Goal: Information Seeking & Learning: Learn about a topic

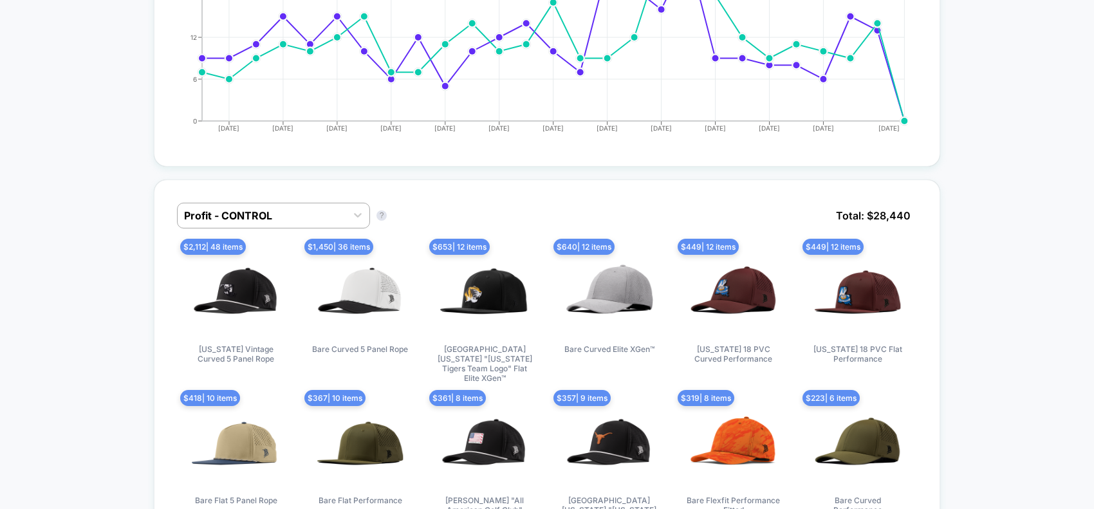
scroll to position [724, 0]
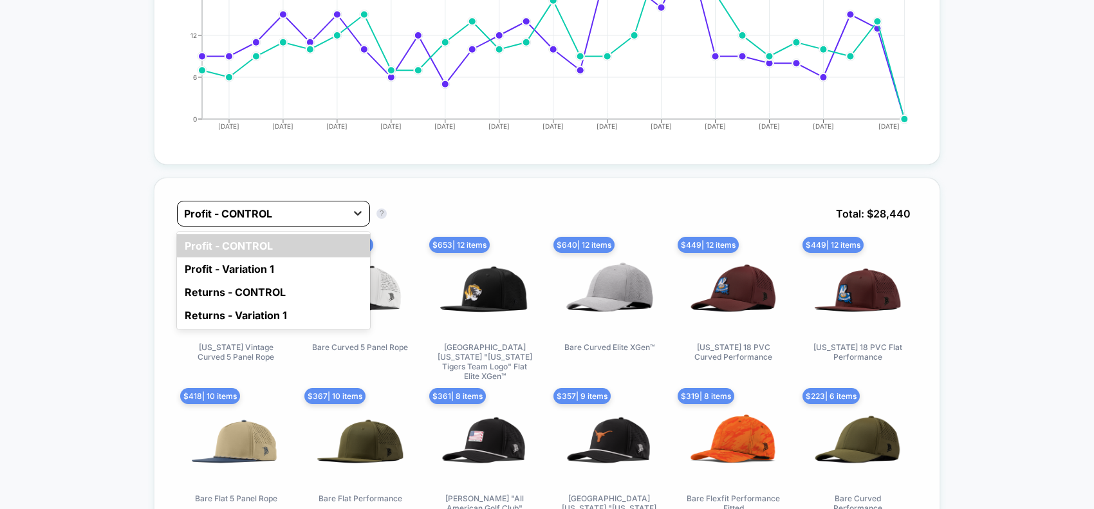
click at [358, 211] on icon at bounding box center [357, 213] width 13 height 13
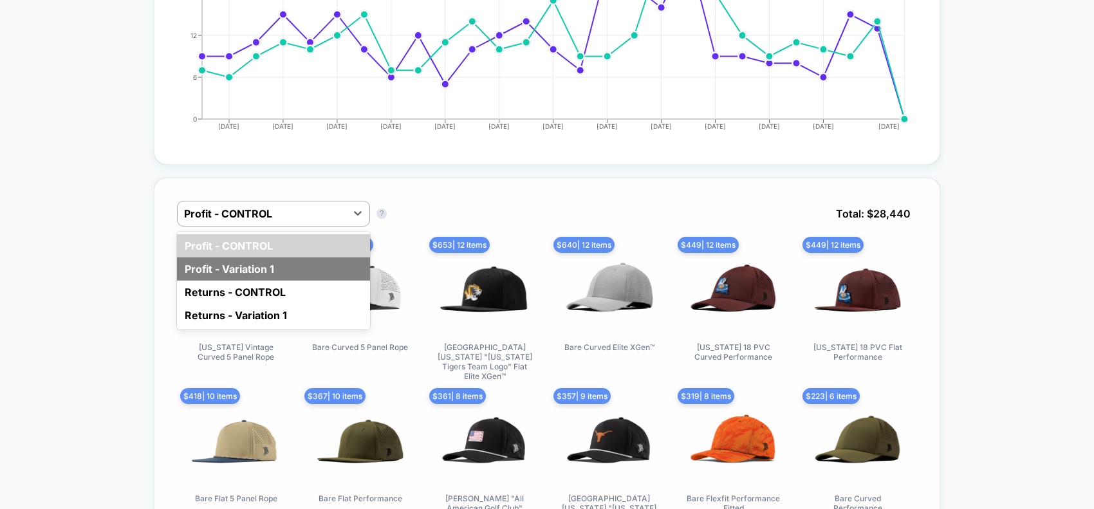
click at [275, 257] on div "Profit - Variation 1" at bounding box center [273, 268] width 193 height 23
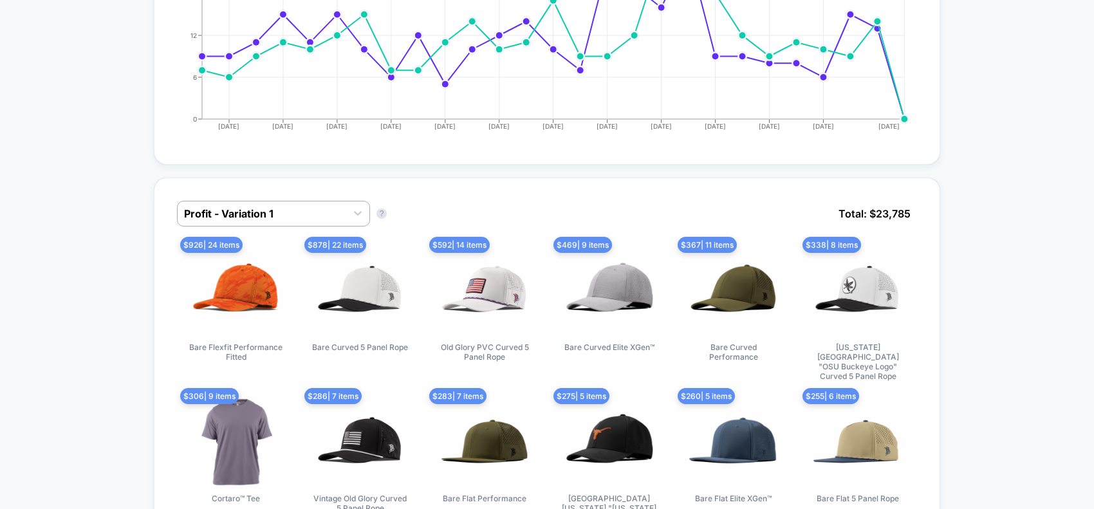
scroll to position [805, 0]
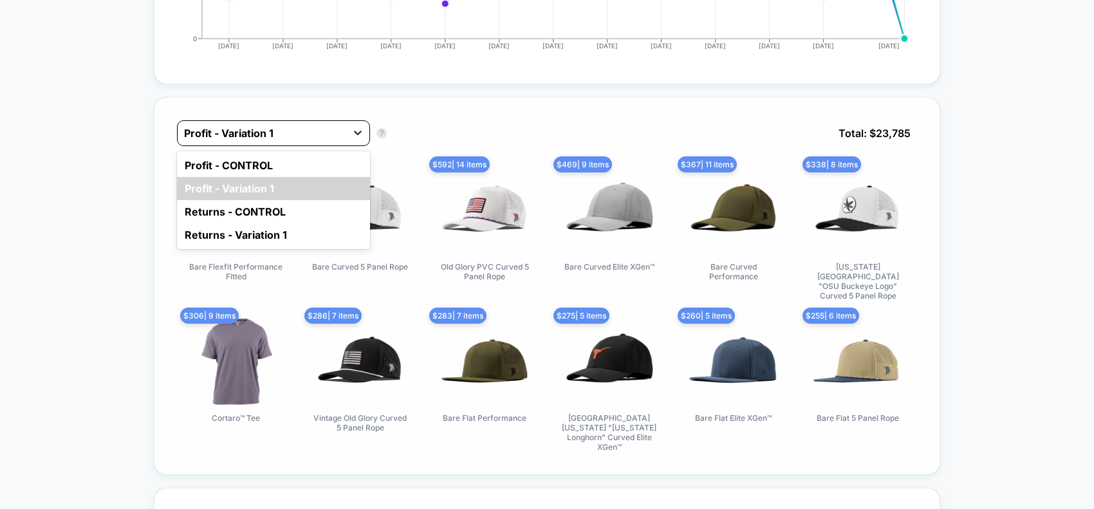
click at [360, 129] on icon at bounding box center [357, 132] width 13 height 13
click at [259, 208] on div "Returns - CONTROL" at bounding box center [273, 211] width 193 height 23
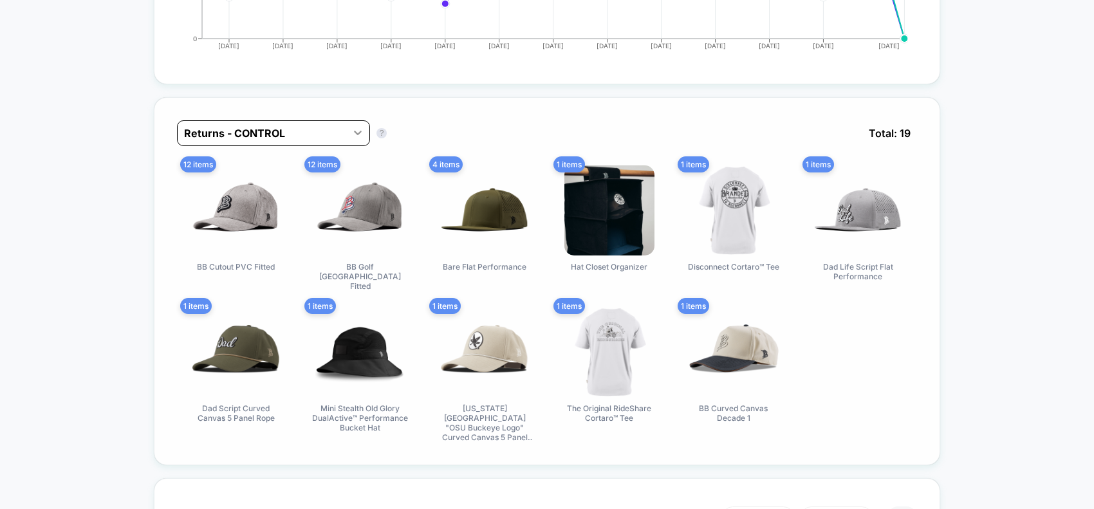
click at [358, 127] on icon at bounding box center [357, 132] width 13 height 13
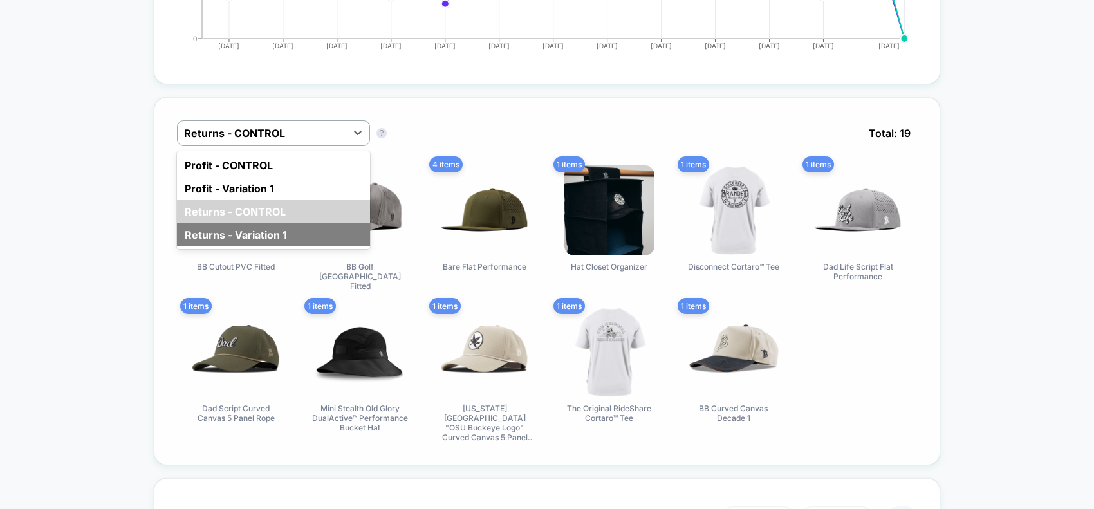
click at [274, 234] on div "Returns - Variation 1" at bounding box center [273, 234] width 193 height 23
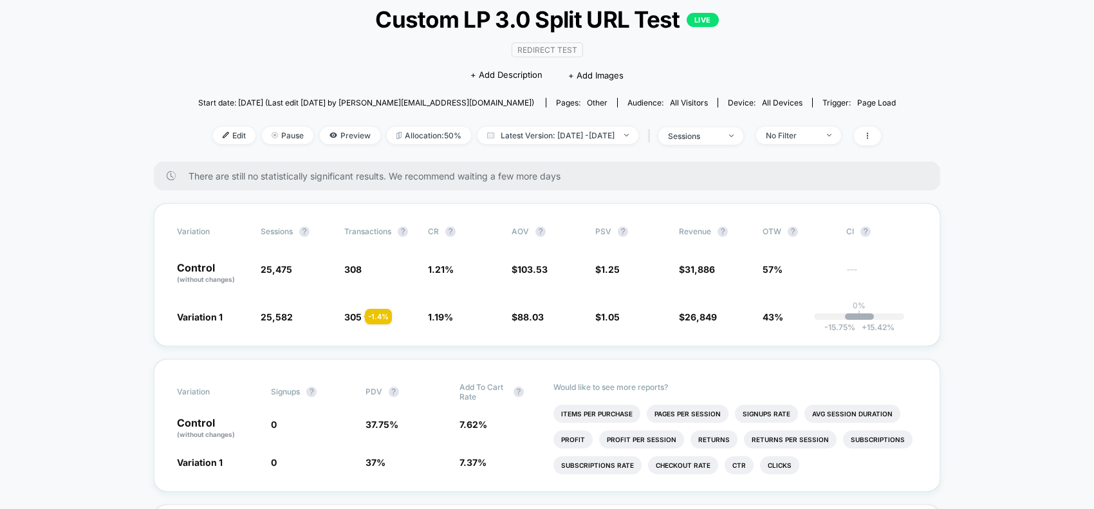
scroll to position [0, 0]
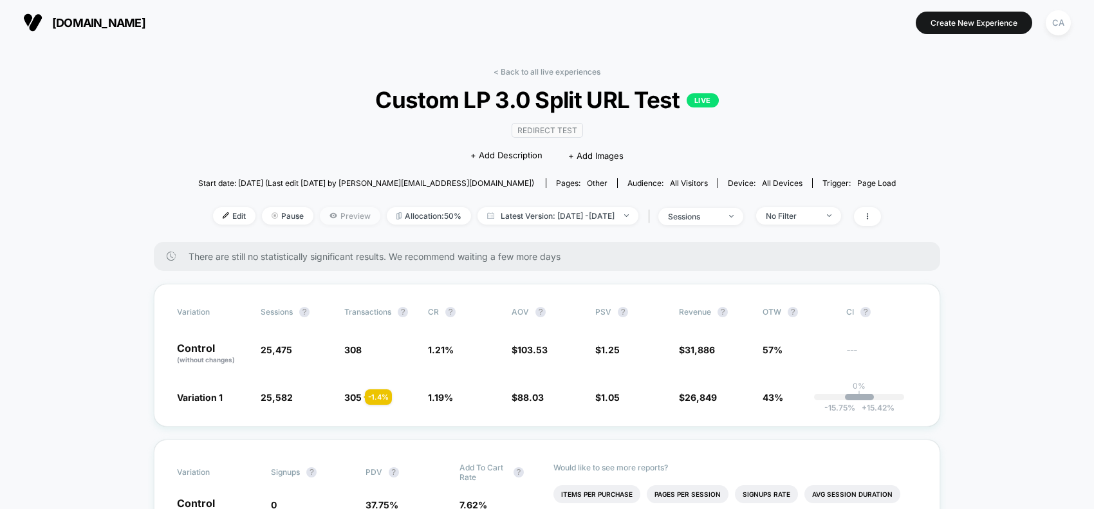
click at [320, 213] on span "Preview" at bounding box center [350, 215] width 61 height 17
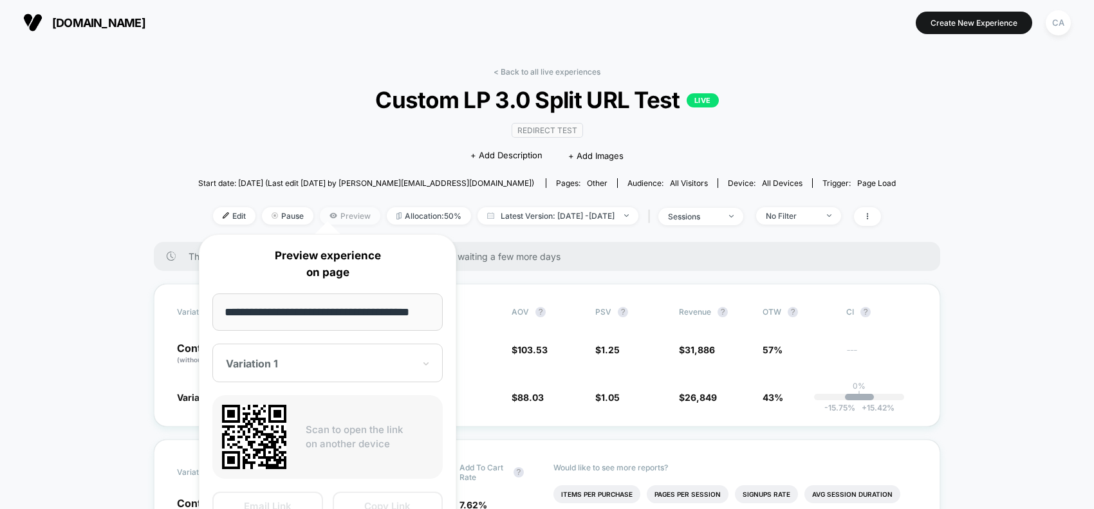
scroll to position [0, 20]
click at [344, 317] on input "**********" at bounding box center [327, 311] width 230 height 37
click at [427, 361] on icon at bounding box center [426, 363] width 9 height 13
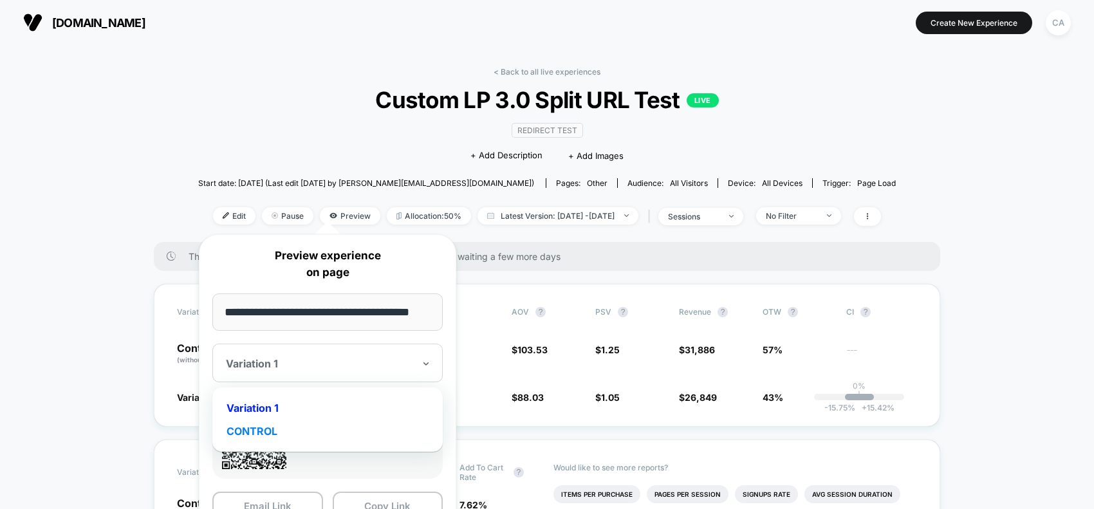
click at [256, 425] on div "CONTROL" at bounding box center [328, 431] width 218 height 23
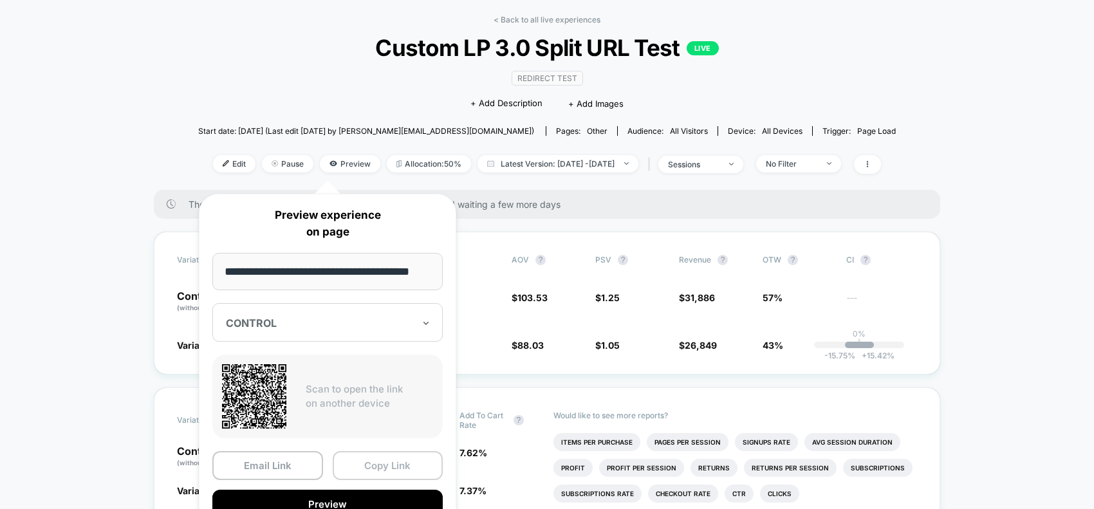
scroll to position [80, 0]
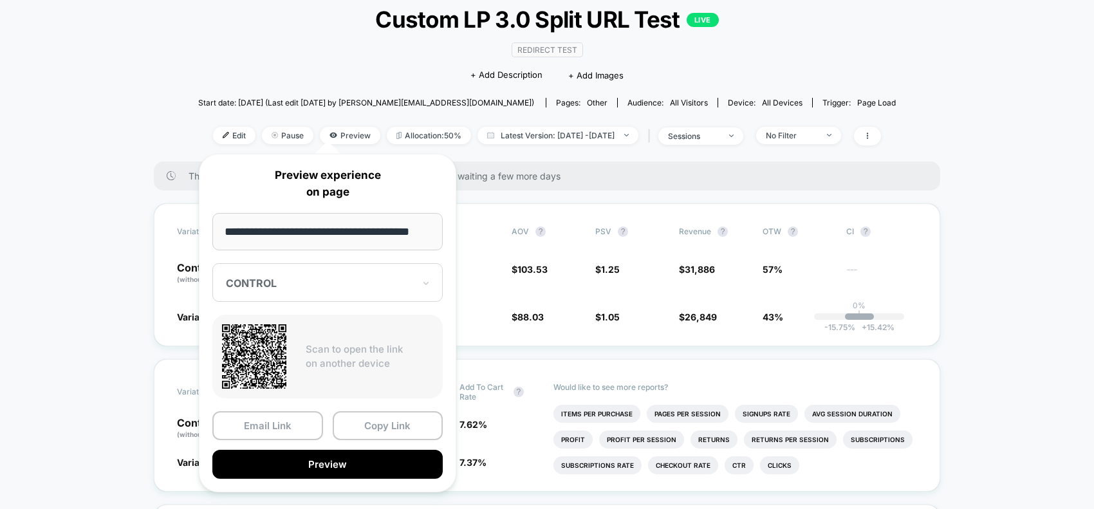
click at [284, 228] on input "**********" at bounding box center [327, 231] width 230 height 37
click at [386, 423] on button "Copy Link" at bounding box center [388, 425] width 111 height 29
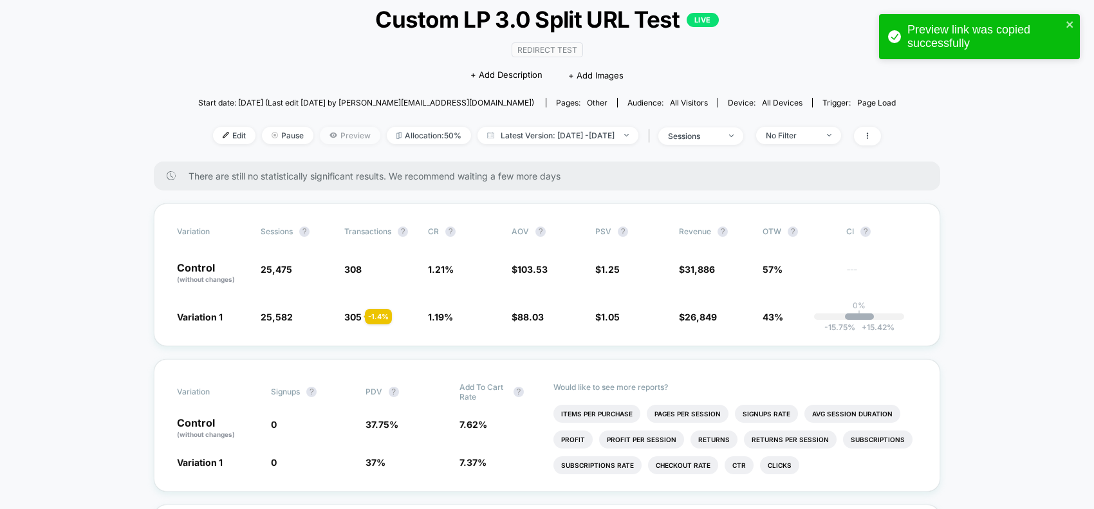
click at [330, 133] on icon at bounding box center [334, 135] width 8 height 8
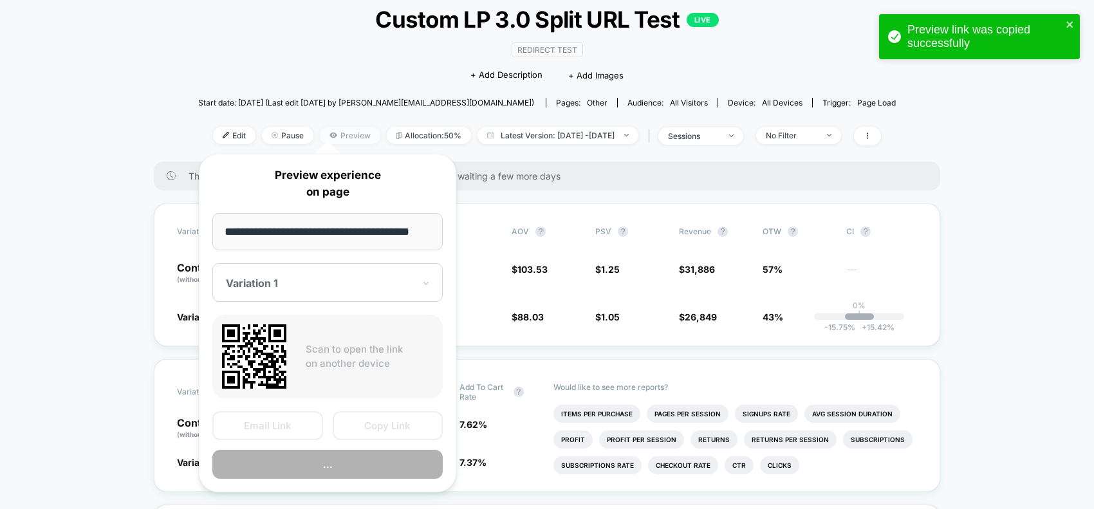
scroll to position [0, 20]
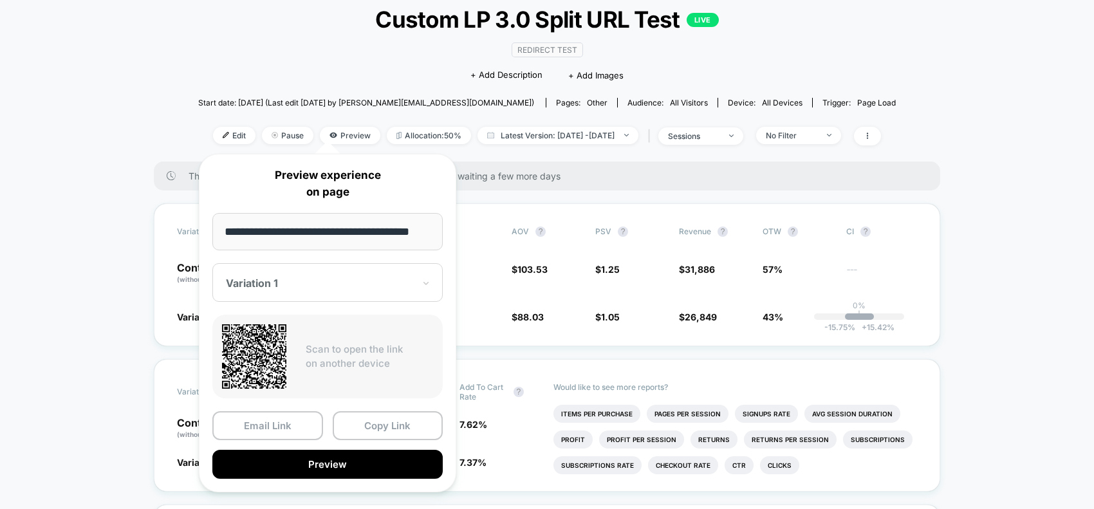
click at [335, 282] on div at bounding box center [320, 283] width 188 height 13
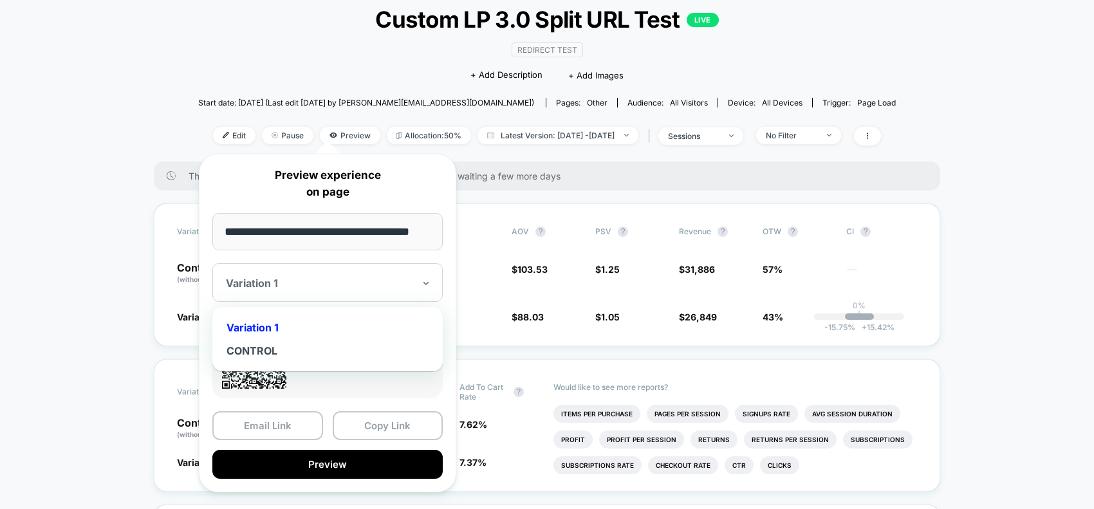
click at [261, 326] on div "Variation 1" at bounding box center [328, 327] width 218 height 23
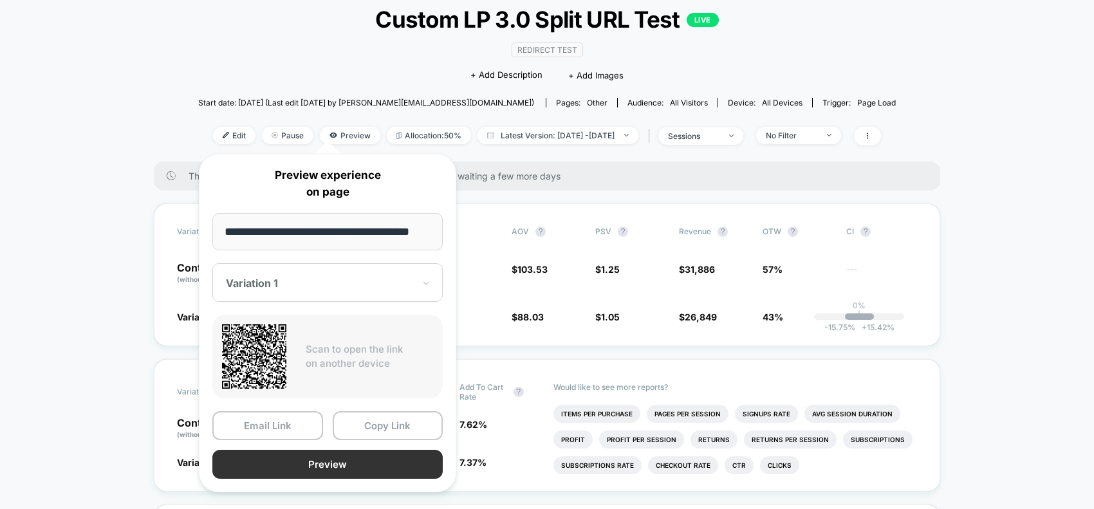
click at [331, 456] on button "Preview" at bounding box center [327, 464] width 230 height 29
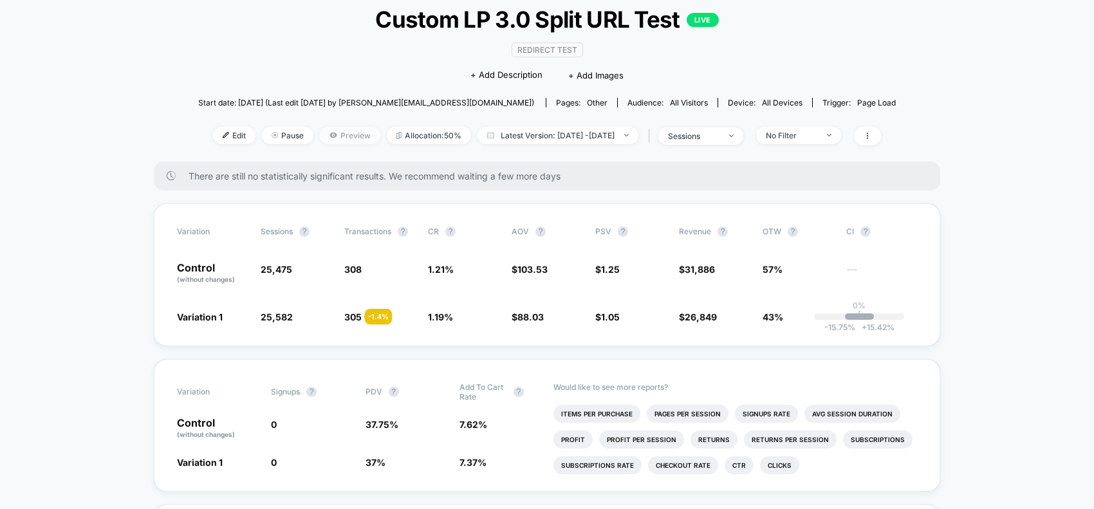
click at [326, 140] on span "Preview" at bounding box center [350, 135] width 61 height 17
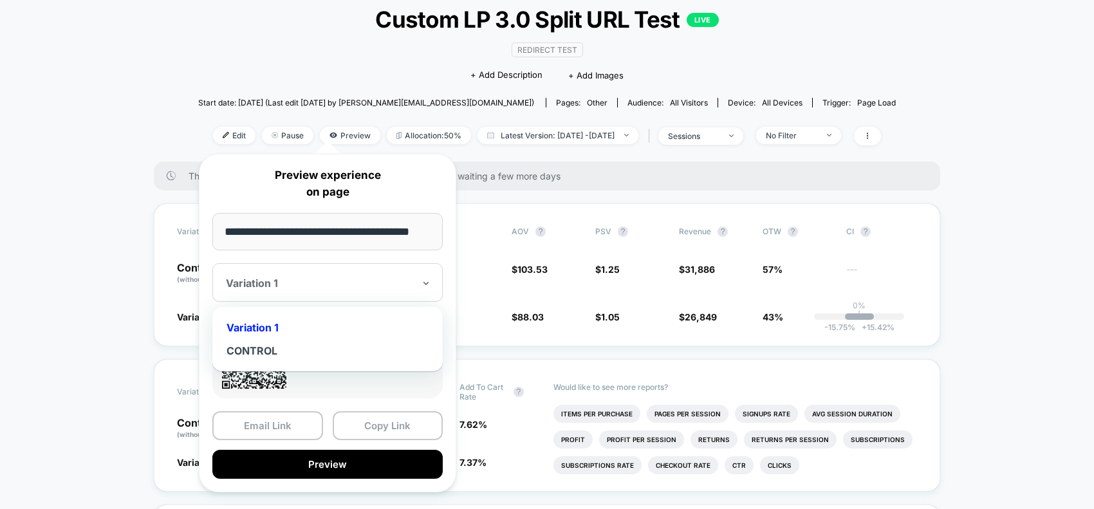
click at [286, 281] on div at bounding box center [320, 283] width 188 height 13
click at [267, 348] on div "CONTROL" at bounding box center [328, 350] width 218 height 23
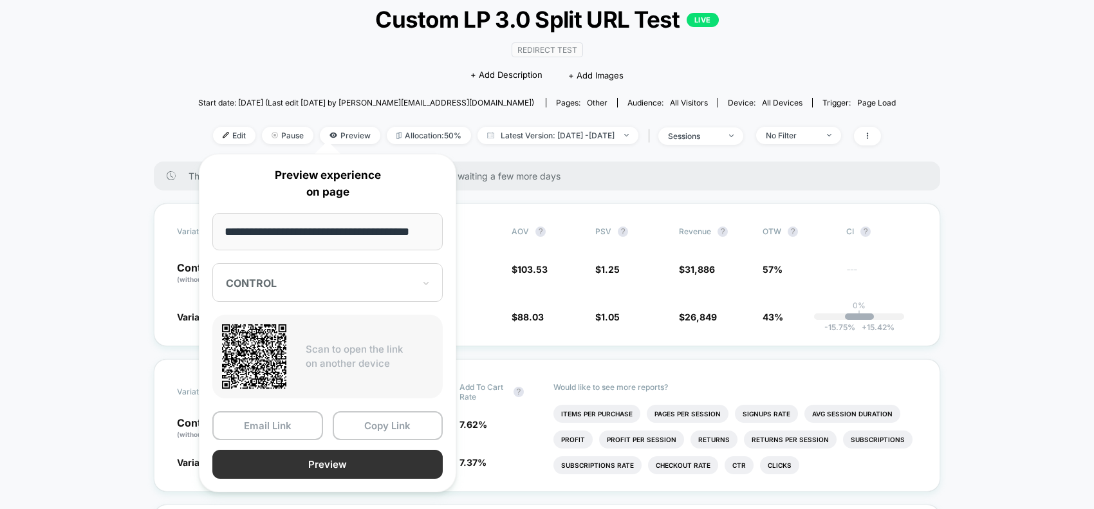
click at [353, 465] on button "Preview" at bounding box center [327, 464] width 230 height 29
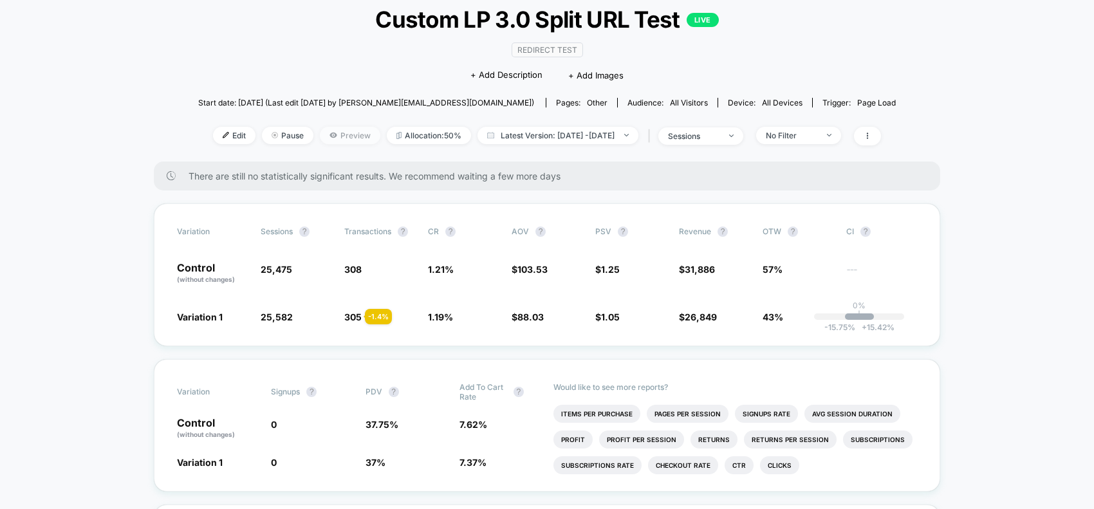
click at [342, 134] on span "Preview" at bounding box center [350, 135] width 61 height 17
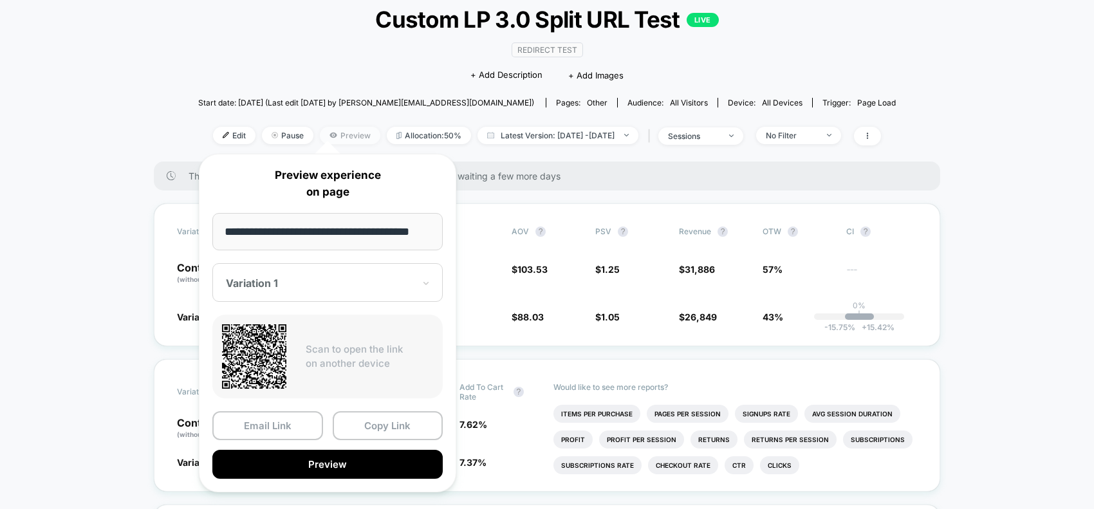
scroll to position [0, 20]
click at [297, 284] on div at bounding box center [320, 283] width 188 height 13
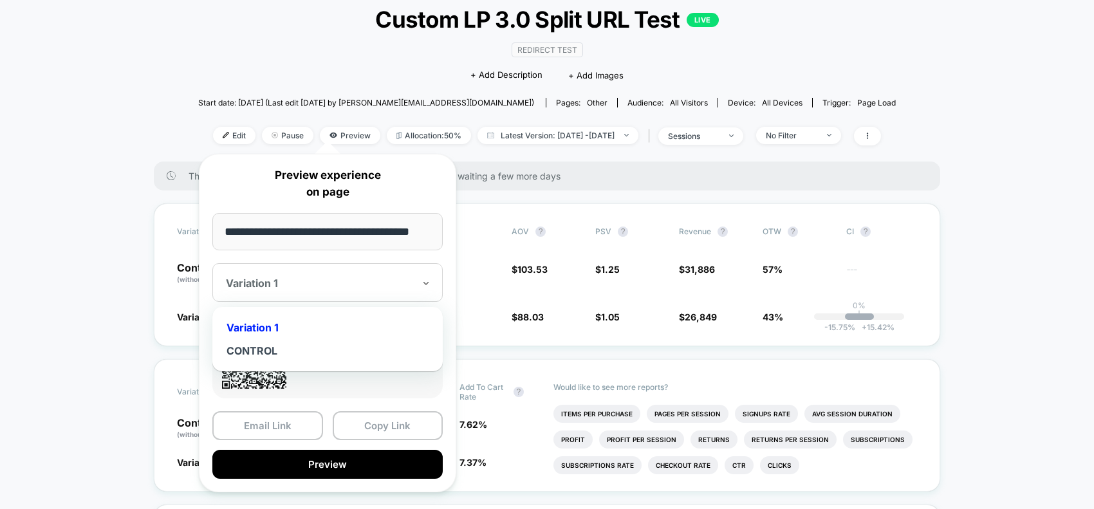
scroll to position [0, 0]
click at [274, 330] on div "Variation 1" at bounding box center [328, 327] width 218 height 23
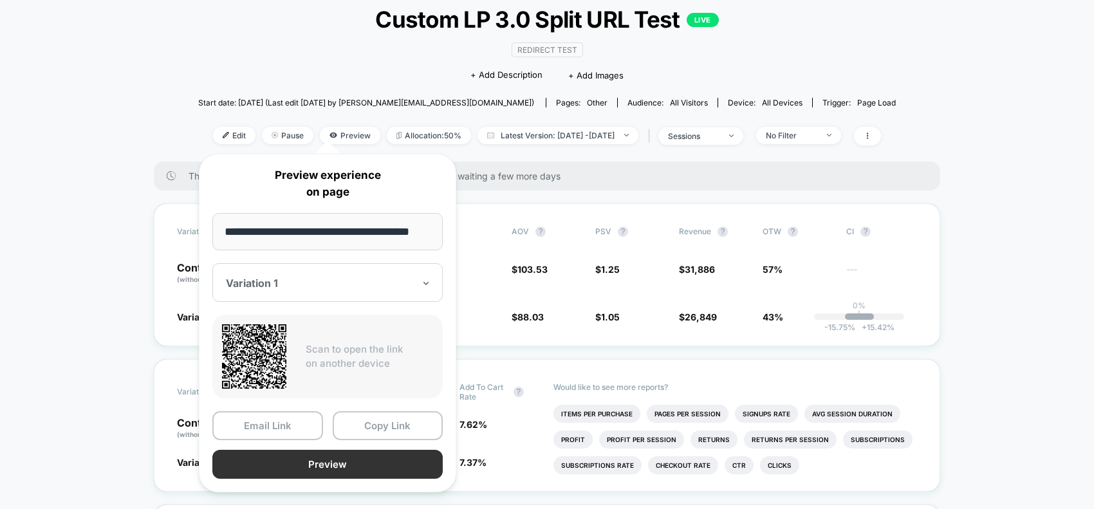
click at [328, 468] on button "Preview" at bounding box center [327, 464] width 230 height 29
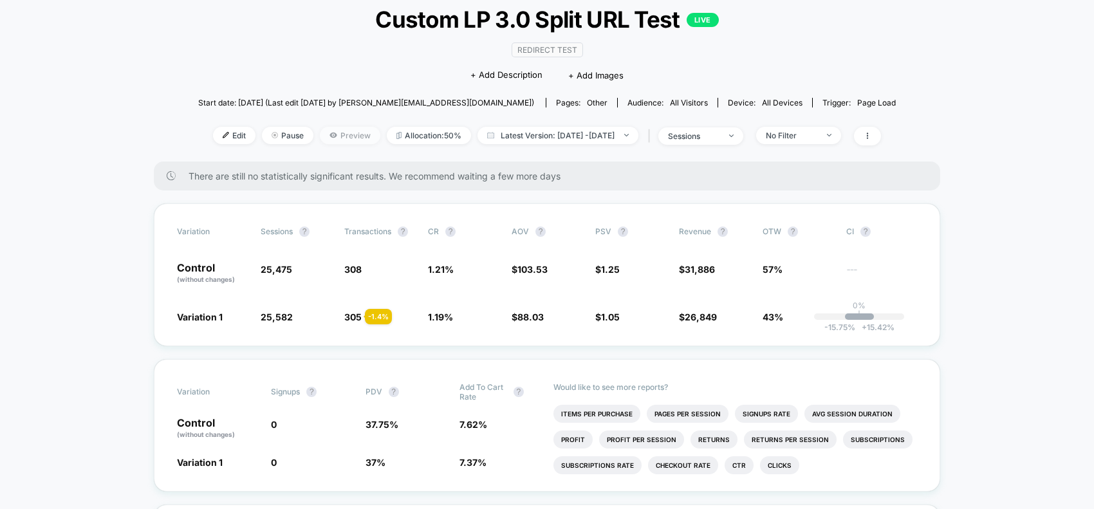
click at [323, 136] on span "Preview" at bounding box center [350, 135] width 61 height 17
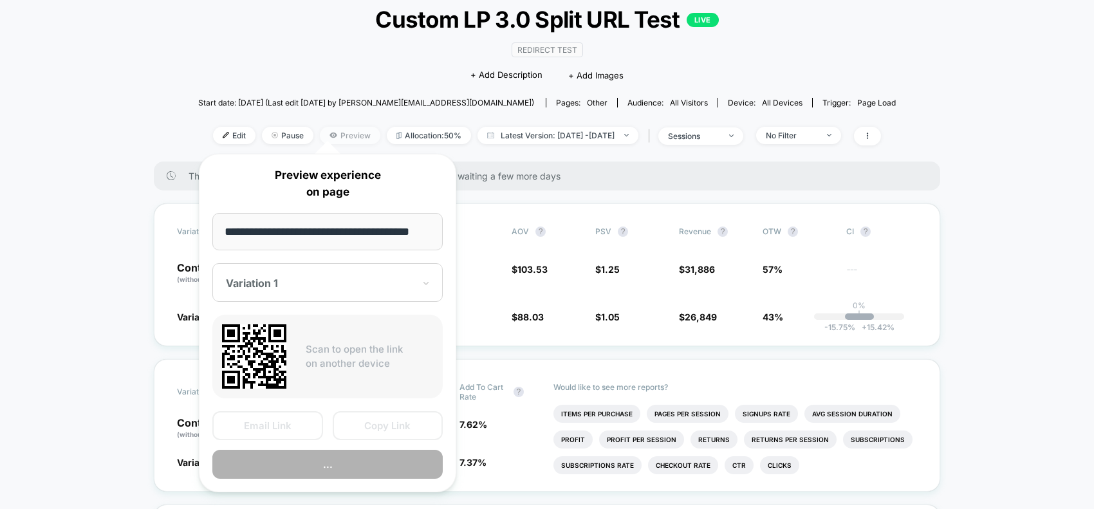
scroll to position [0, 20]
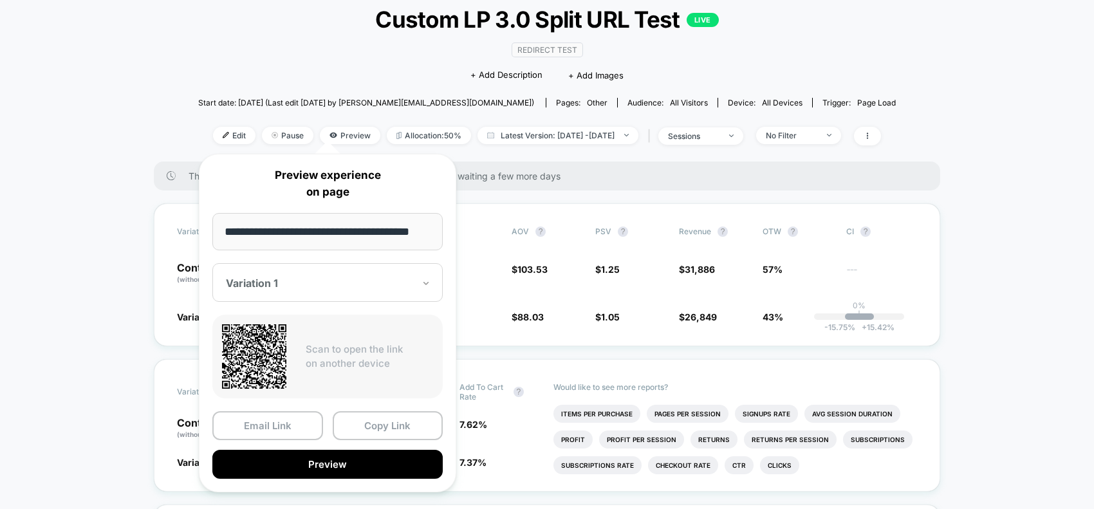
click at [425, 282] on icon at bounding box center [426, 283] width 9 height 13
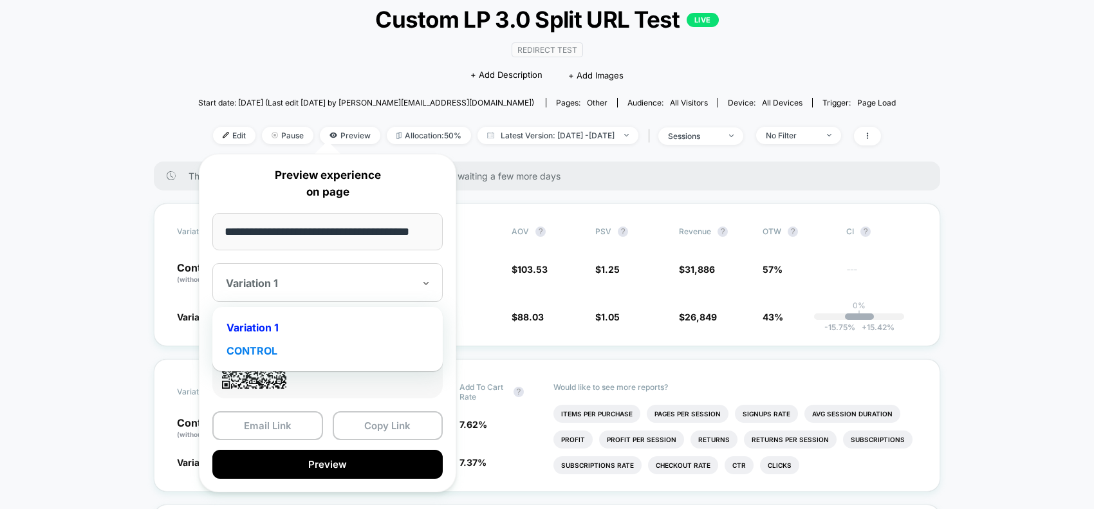
click at [275, 348] on div "CONTROL" at bounding box center [328, 350] width 218 height 23
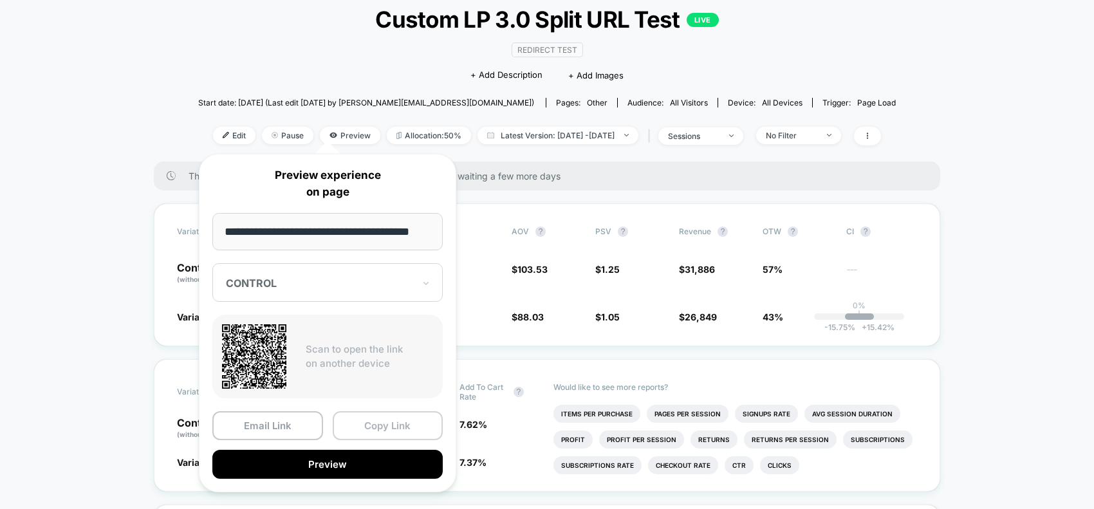
click at [394, 428] on button "Copy Link" at bounding box center [388, 425] width 111 height 29
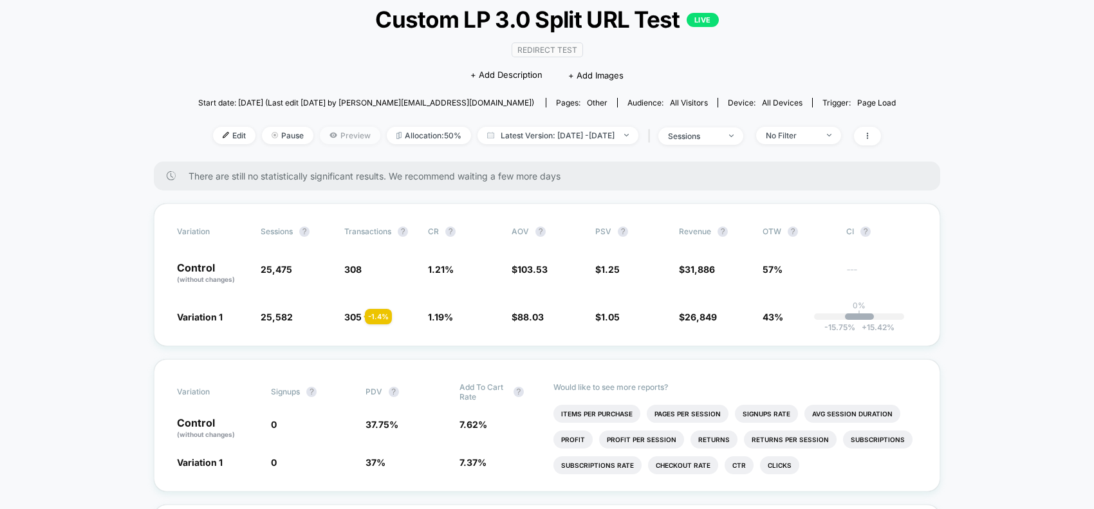
click at [332, 130] on span "Preview" at bounding box center [350, 135] width 61 height 17
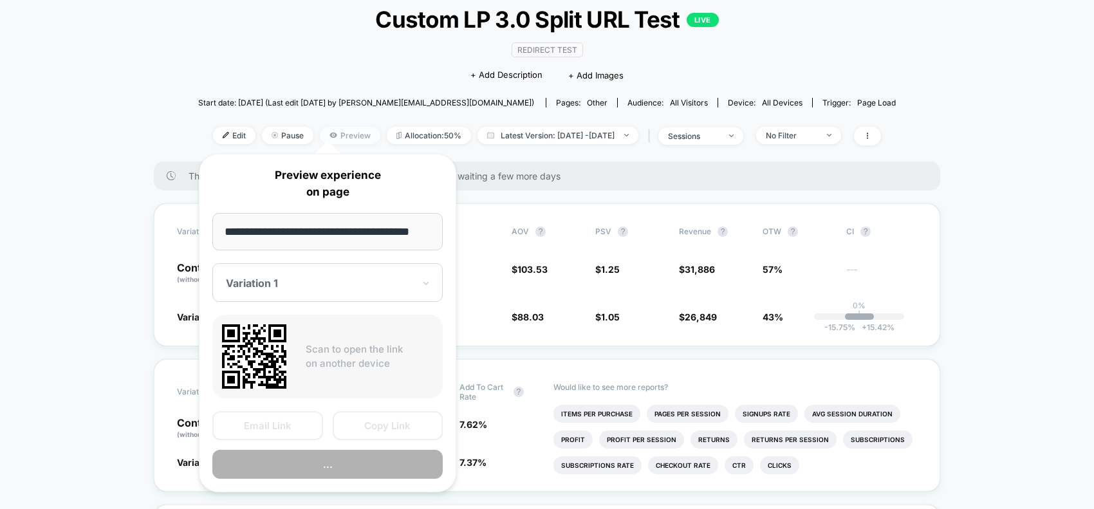
scroll to position [0, 20]
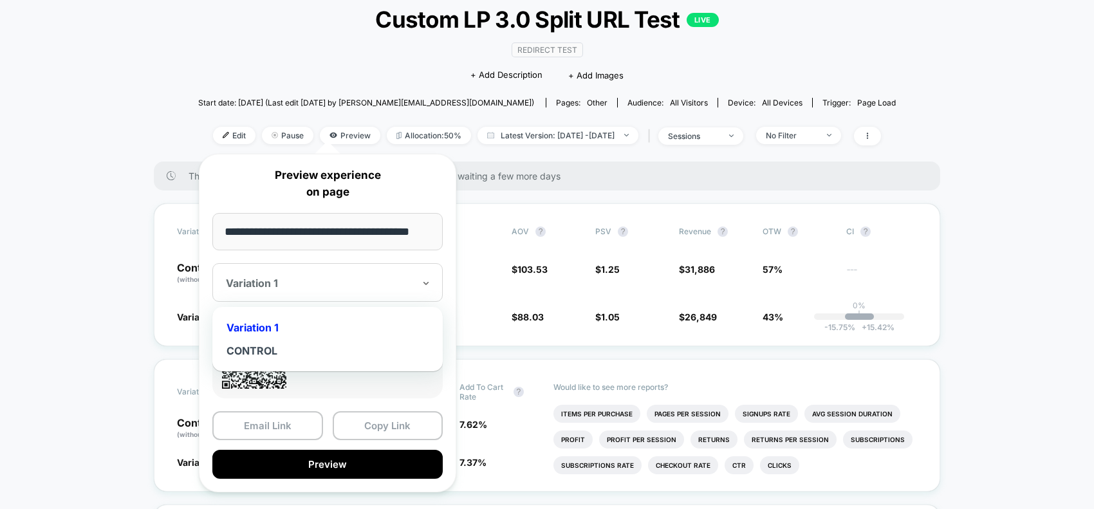
click at [268, 279] on div at bounding box center [320, 283] width 188 height 13
click at [267, 324] on div "Variation 1" at bounding box center [328, 327] width 218 height 23
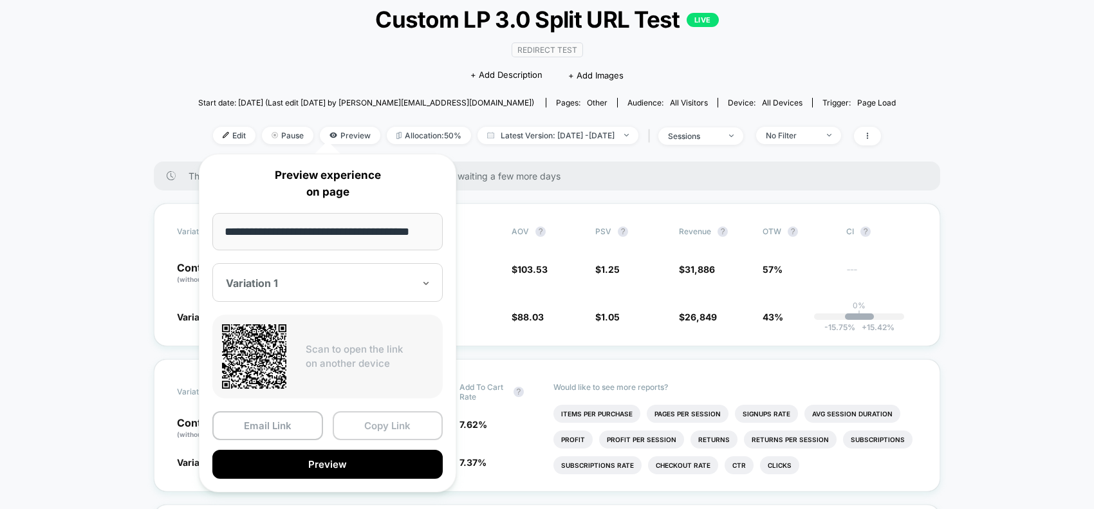
click at [384, 426] on button "Copy Link" at bounding box center [388, 425] width 111 height 29
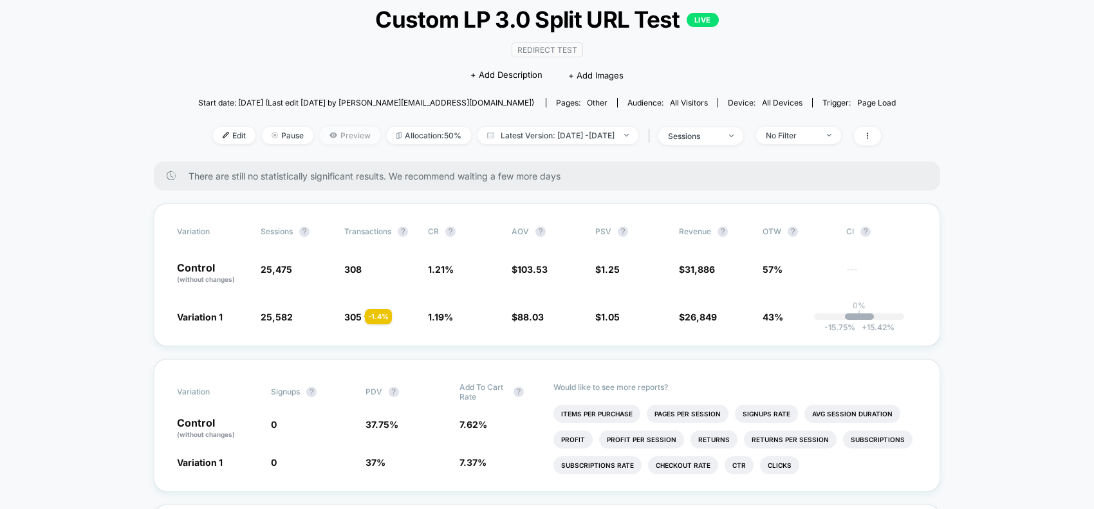
click at [320, 127] on span "Preview" at bounding box center [350, 135] width 61 height 17
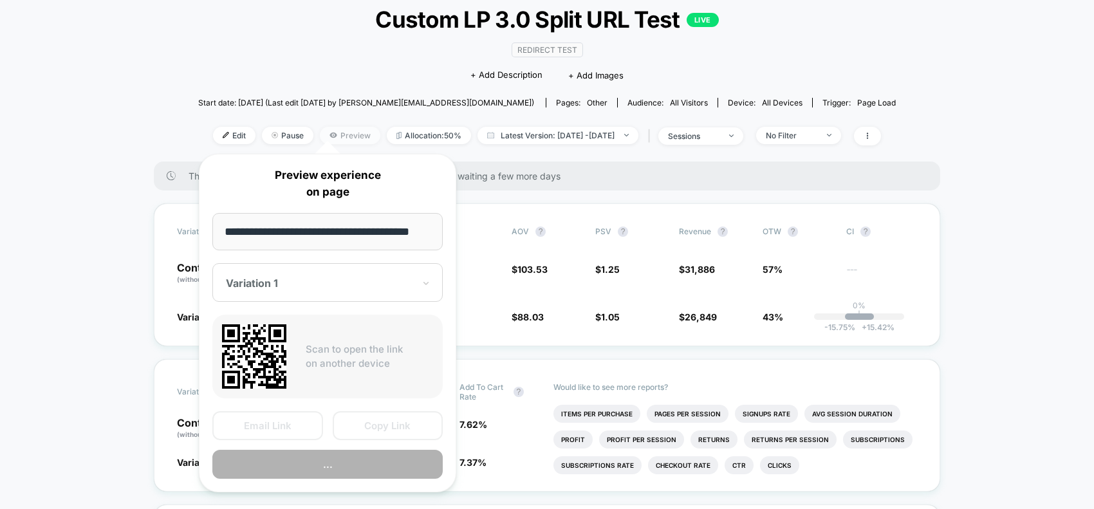
scroll to position [0, 20]
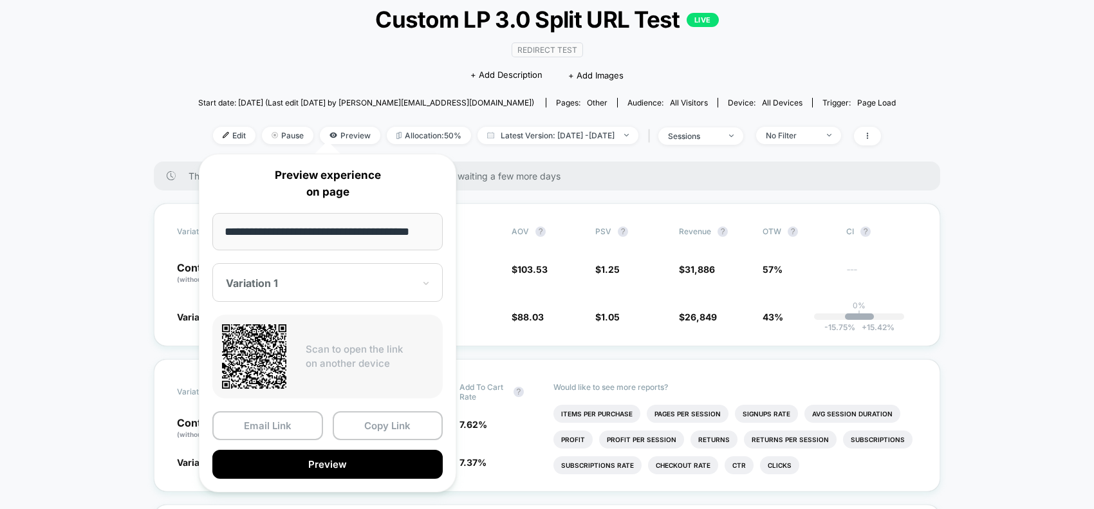
click at [265, 278] on div at bounding box center [320, 283] width 188 height 13
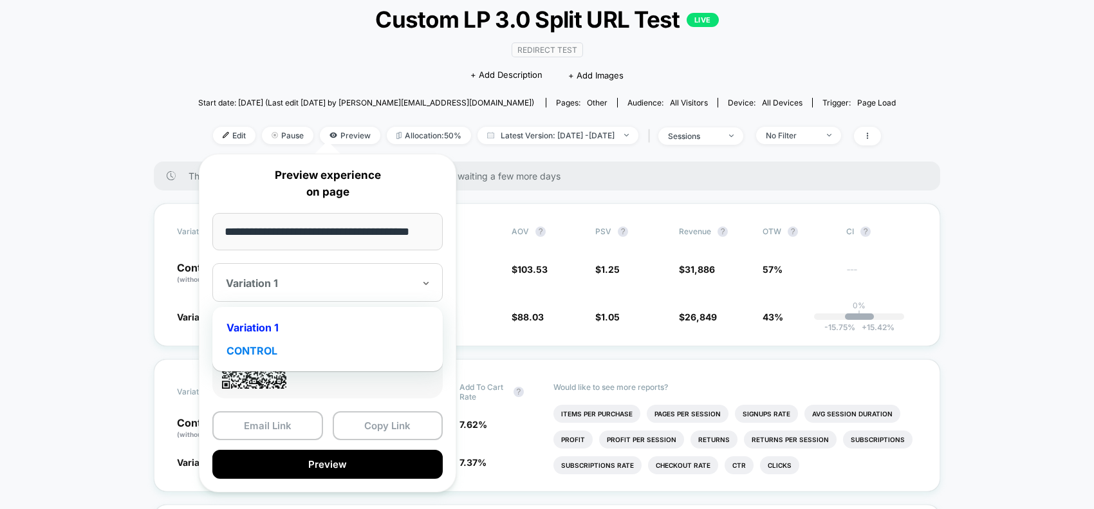
click at [253, 348] on div "CONTROL" at bounding box center [328, 350] width 218 height 23
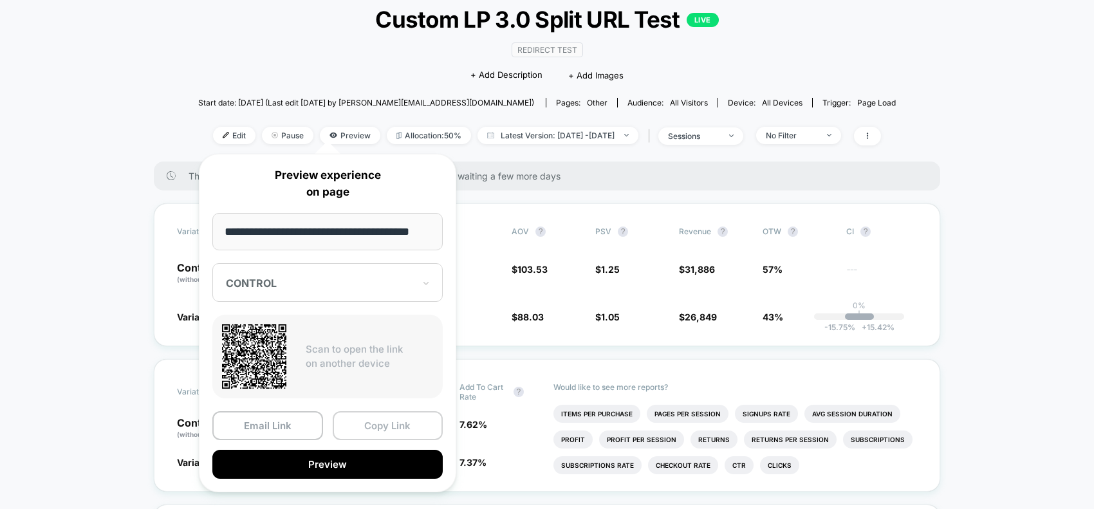
click at [371, 417] on button "Copy Link" at bounding box center [388, 425] width 111 height 29
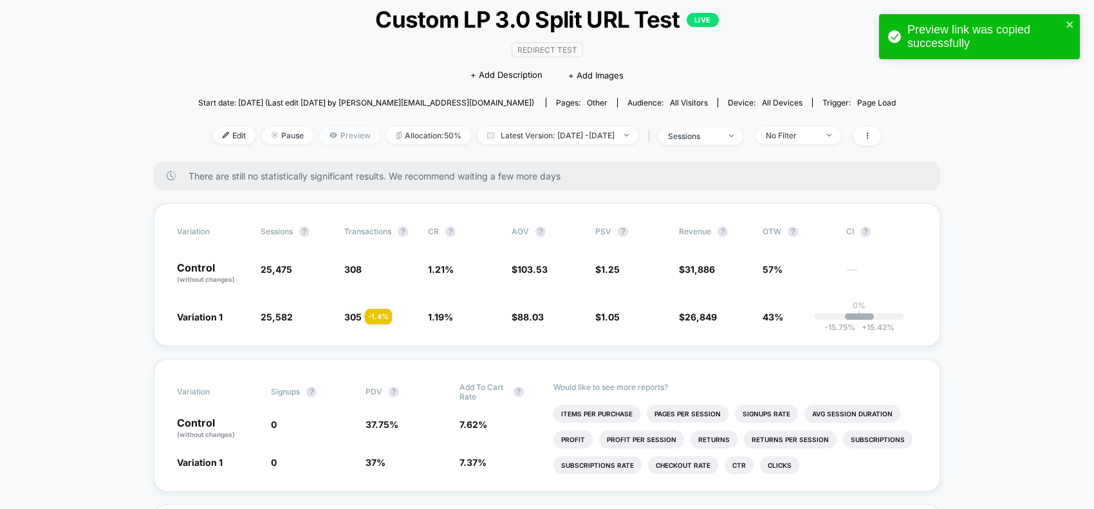
click at [330, 133] on icon at bounding box center [333, 135] width 7 height 5
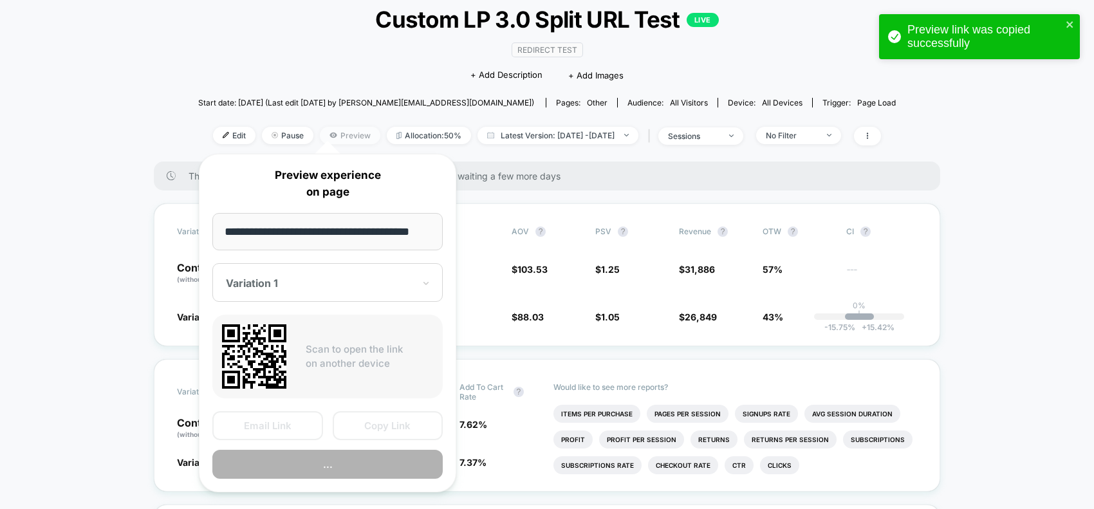
scroll to position [0, 20]
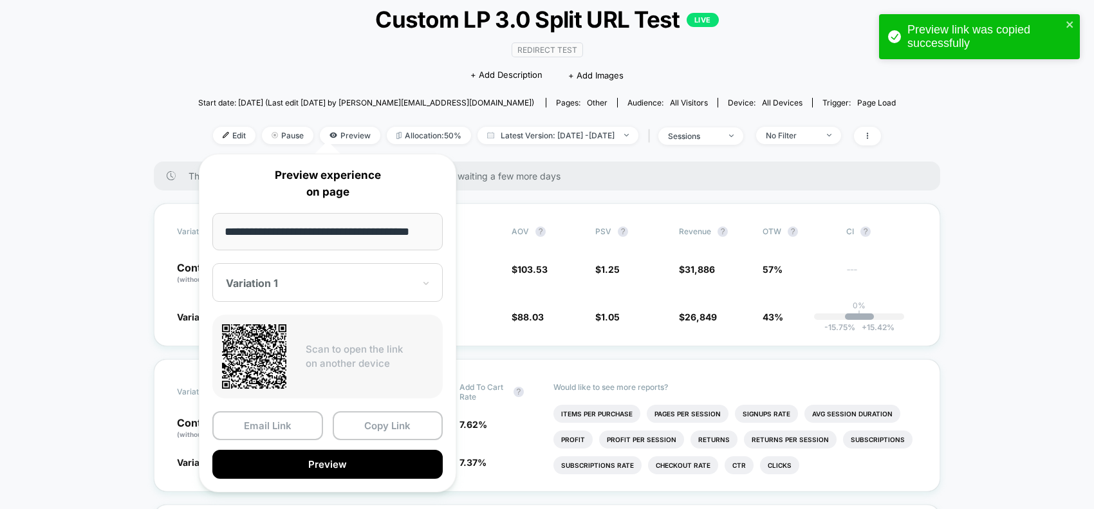
click at [265, 292] on div "Variation 1" at bounding box center [327, 282] width 230 height 39
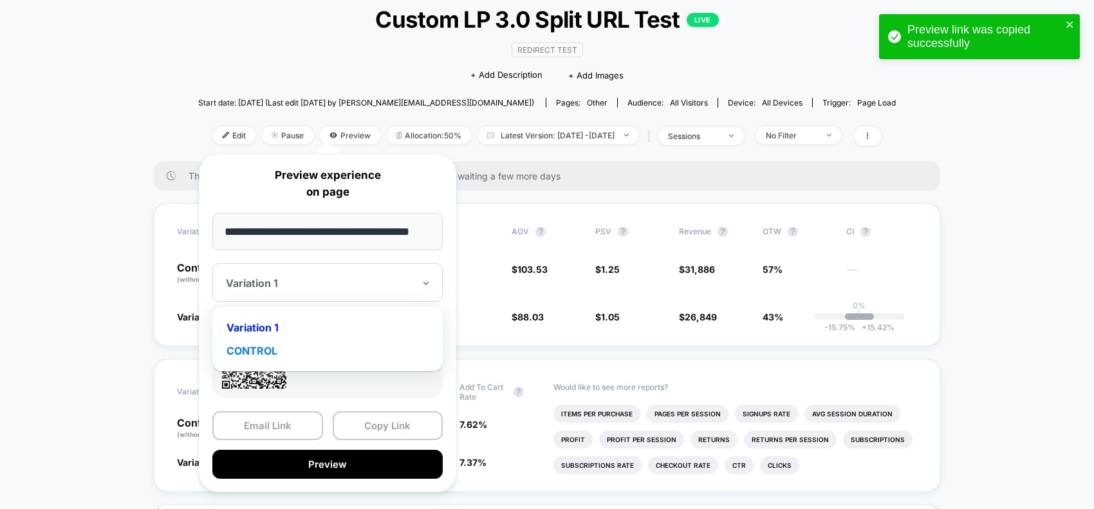
click at [256, 348] on div "CONTROL" at bounding box center [328, 350] width 218 height 23
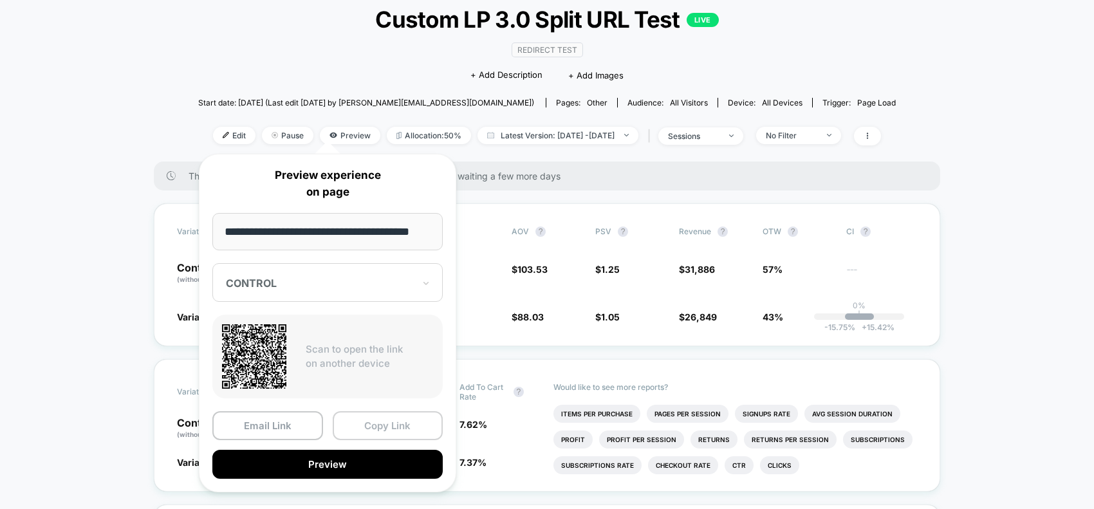
click at [386, 425] on button "Copy Link" at bounding box center [388, 425] width 111 height 29
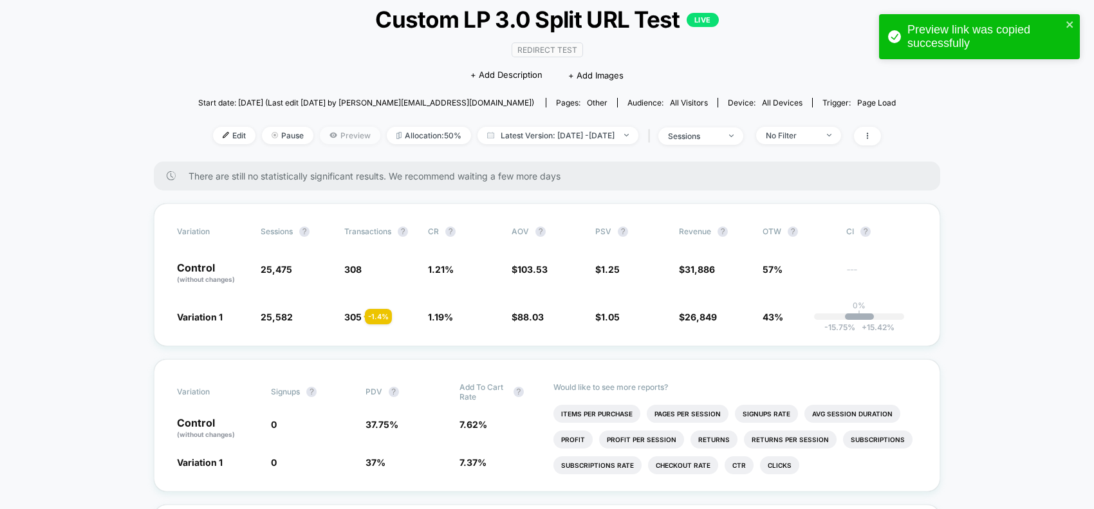
click at [320, 127] on span "Preview" at bounding box center [350, 135] width 61 height 17
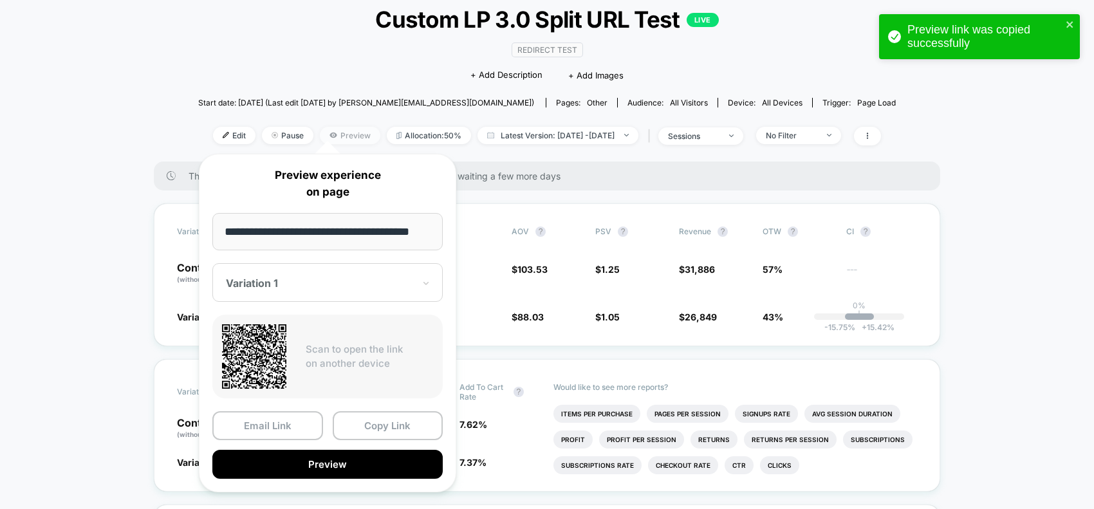
scroll to position [0, 20]
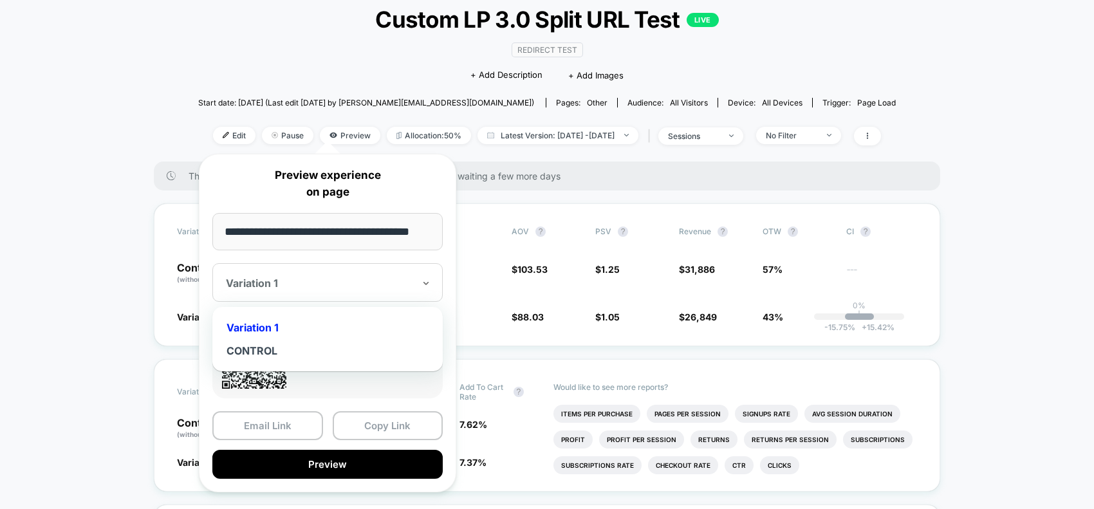
click at [281, 286] on div at bounding box center [320, 283] width 188 height 13
click at [253, 351] on div "CONTROL" at bounding box center [328, 350] width 218 height 23
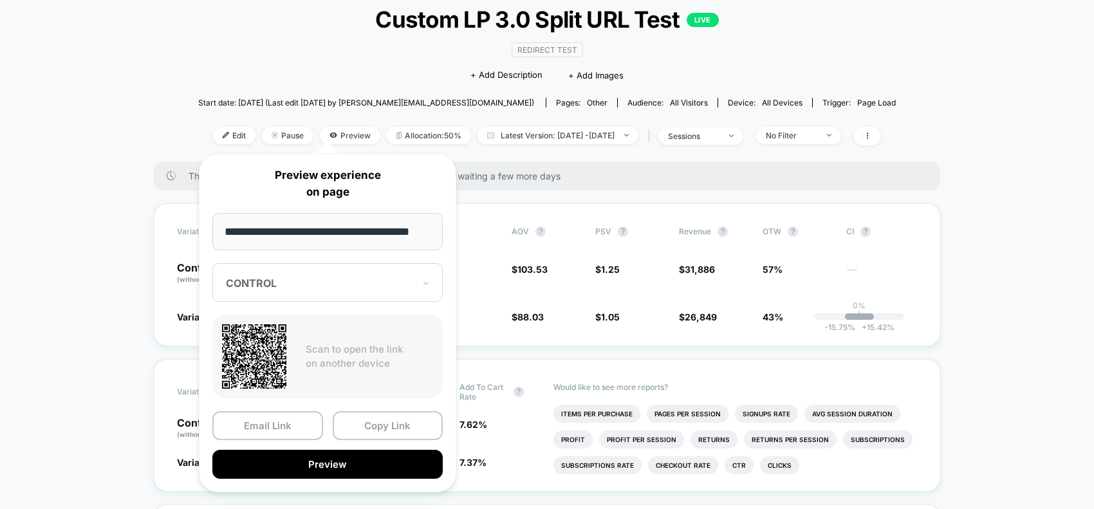
click at [311, 210] on div "**********" at bounding box center [327, 323] width 257 height 339
click at [310, 228] on input "**********" at bounding box center [327, 231] width 230 height 37
click at [343, 288] on div at bounding box center [320, 283] width 188 height 13
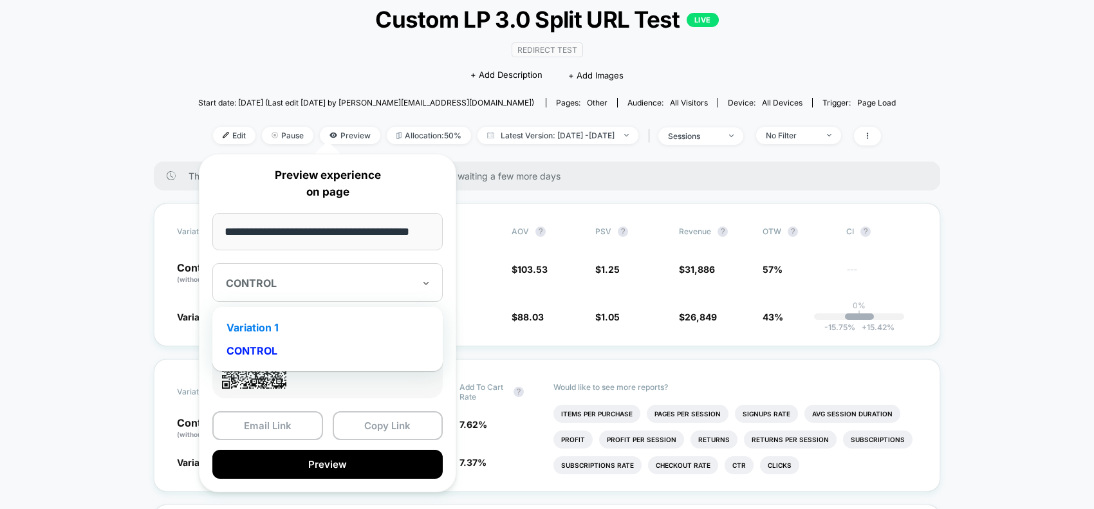
click at [261, 326] on div "Variation 1" at bounding box center [328, 327] width 218 height 23
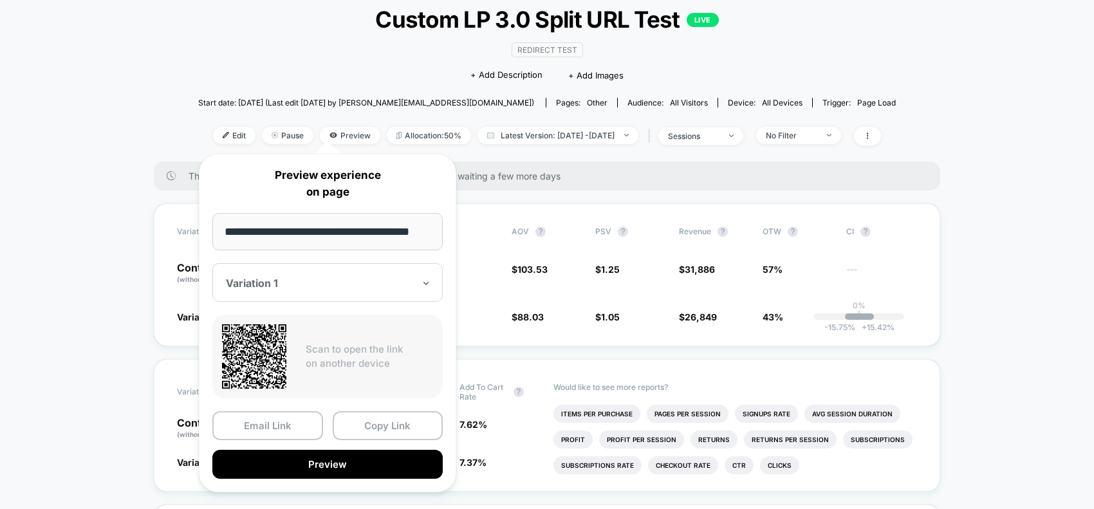
click at [274, 224] on input "**********" at bounding box center [327, 231] width 230 height 37
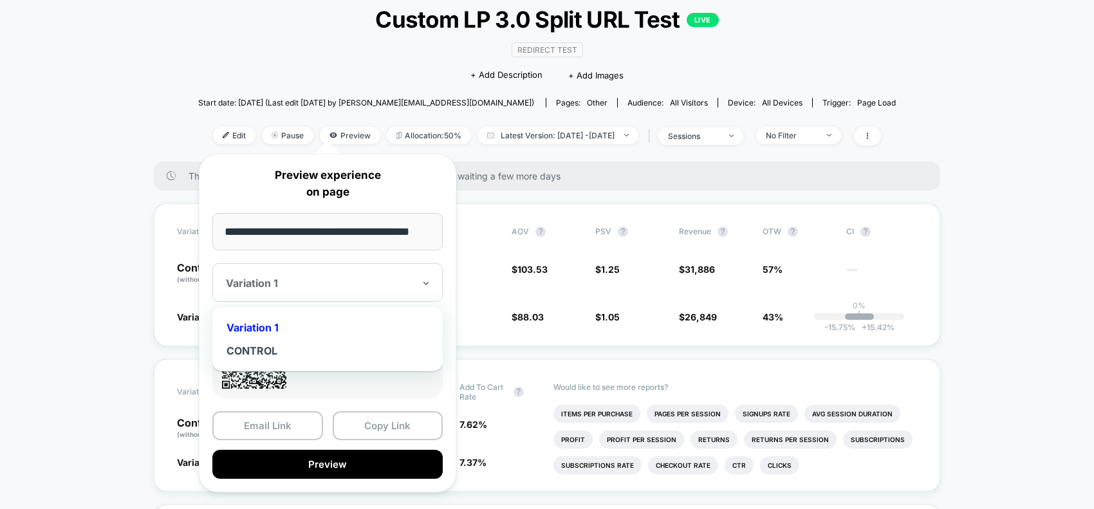
click at [275, 277] on div at bounding box center [320, 283] width 188 height 13
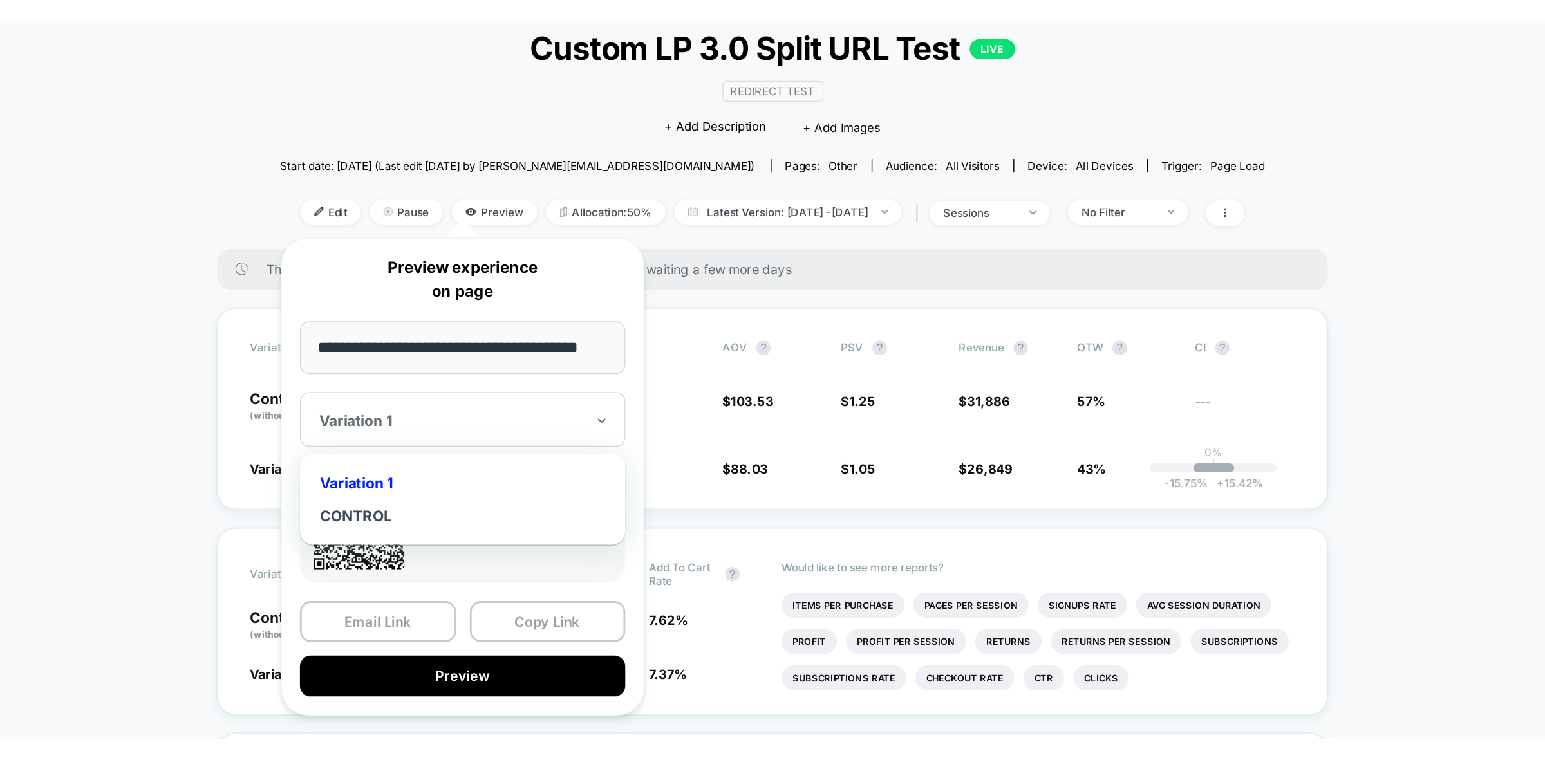
scroll to position [0, 0]
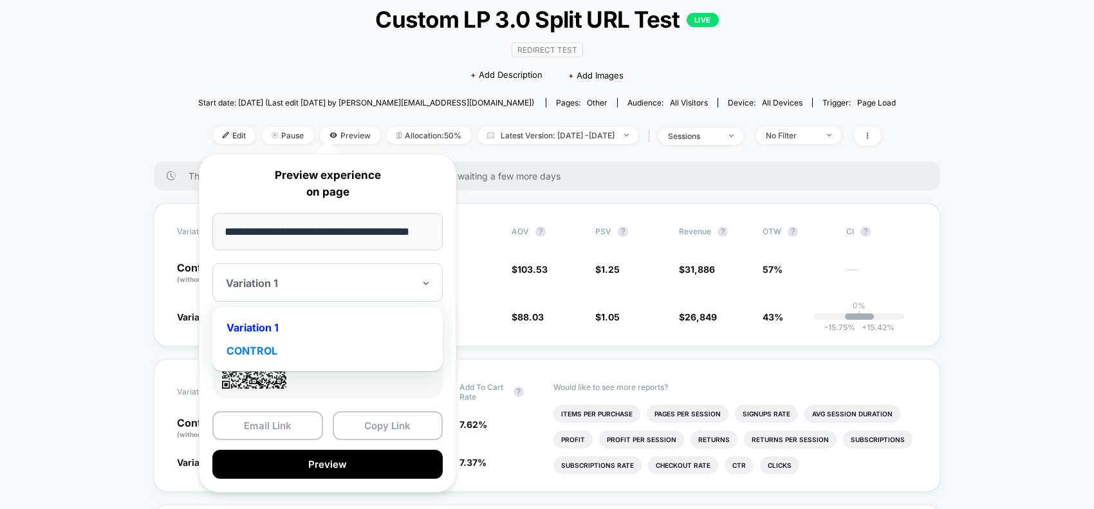
click at [262, 345] on div "CONTROL" at bounding box center [328, 350] width 218 height 23
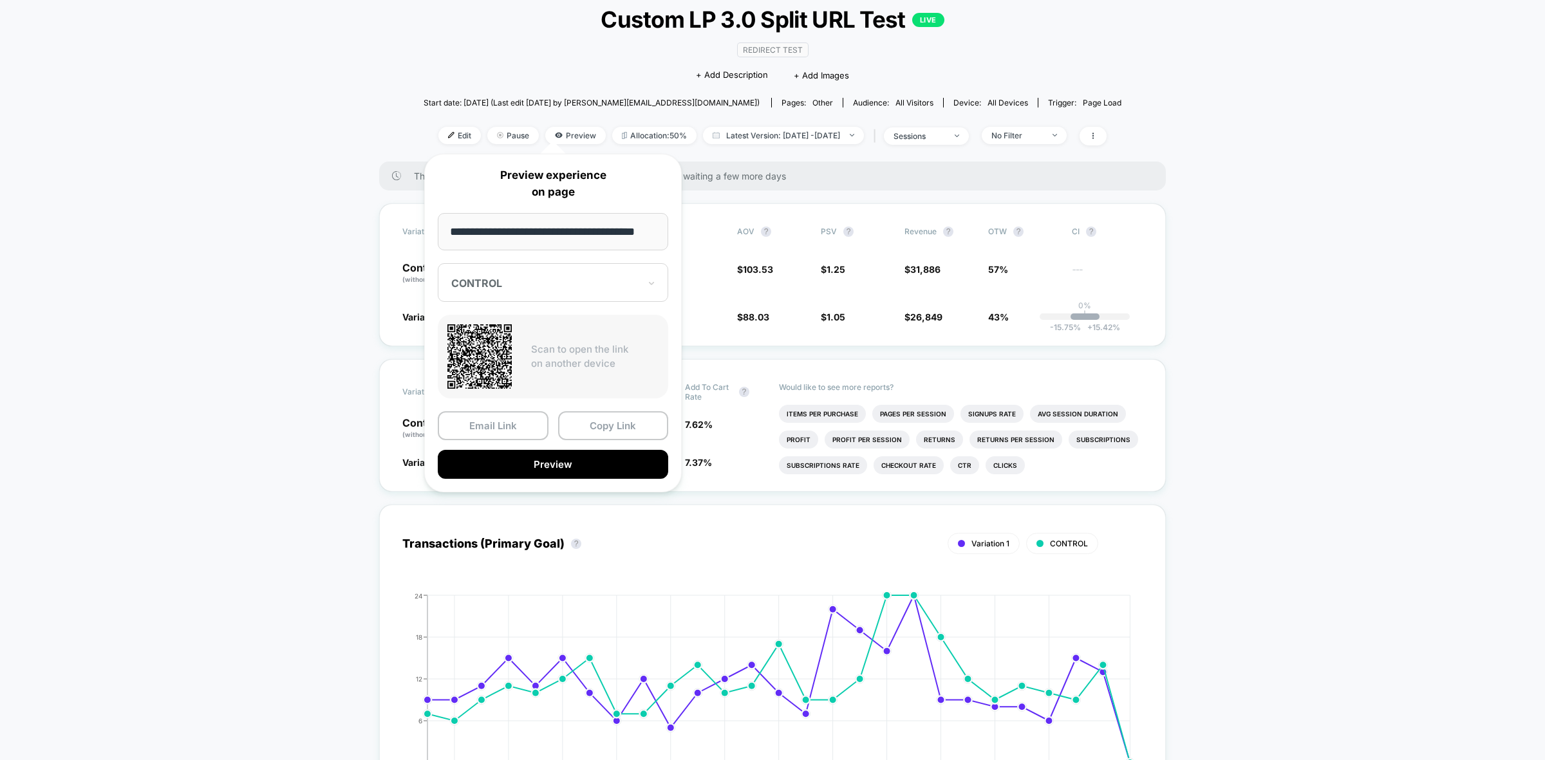
click at [481, 368] on icon at bounding box center [479, 356] width 64 height 64
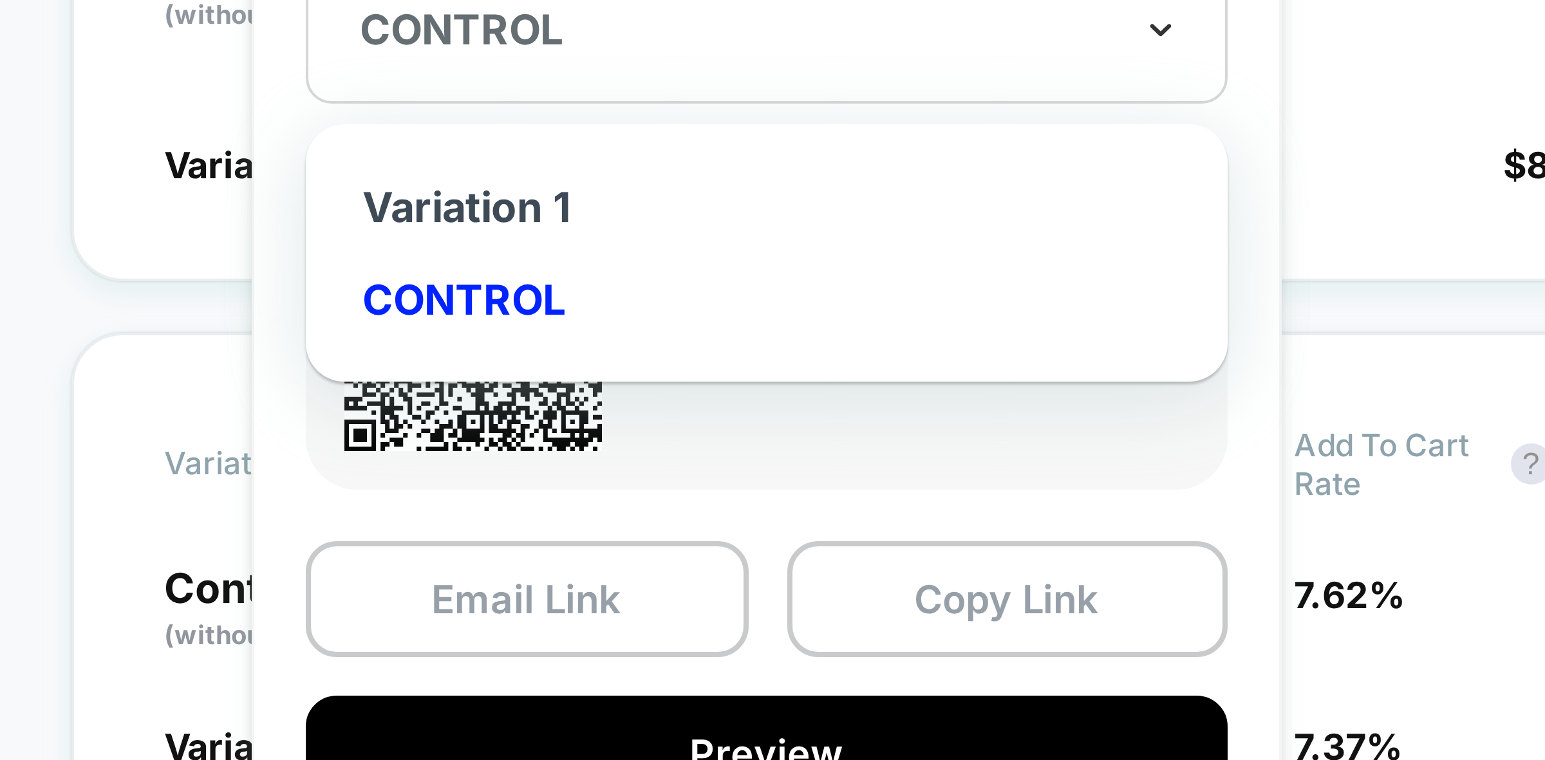
click at [649, 283] on icon at bounding box center [651, 283] width 5 height 3
click at [494, 328] on div "Variation 1" at bounding box center [553, 327] width 218 height 23
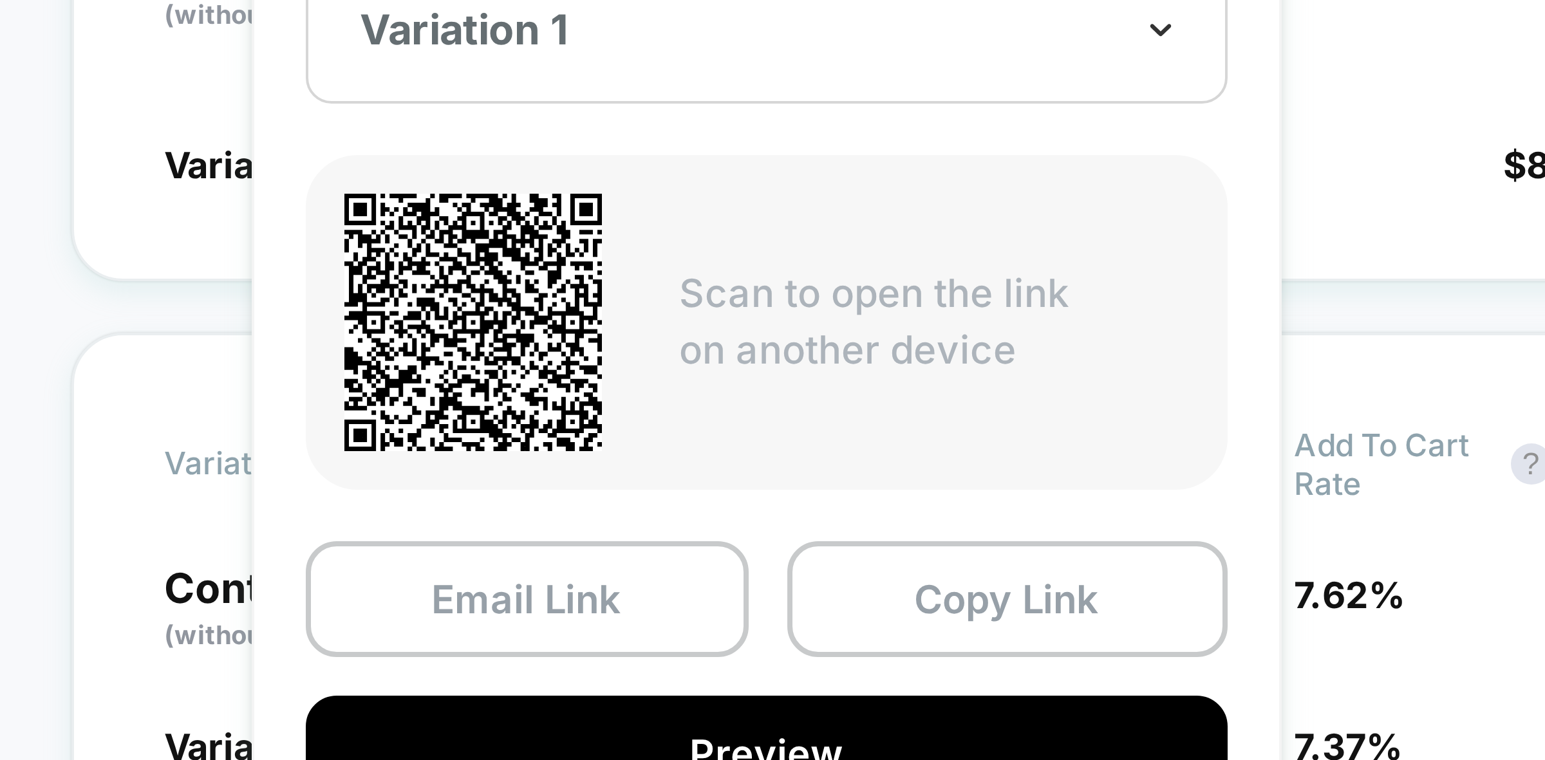
click at [651, 283] on icon at bounding box center [651, 283] width 5 height 3
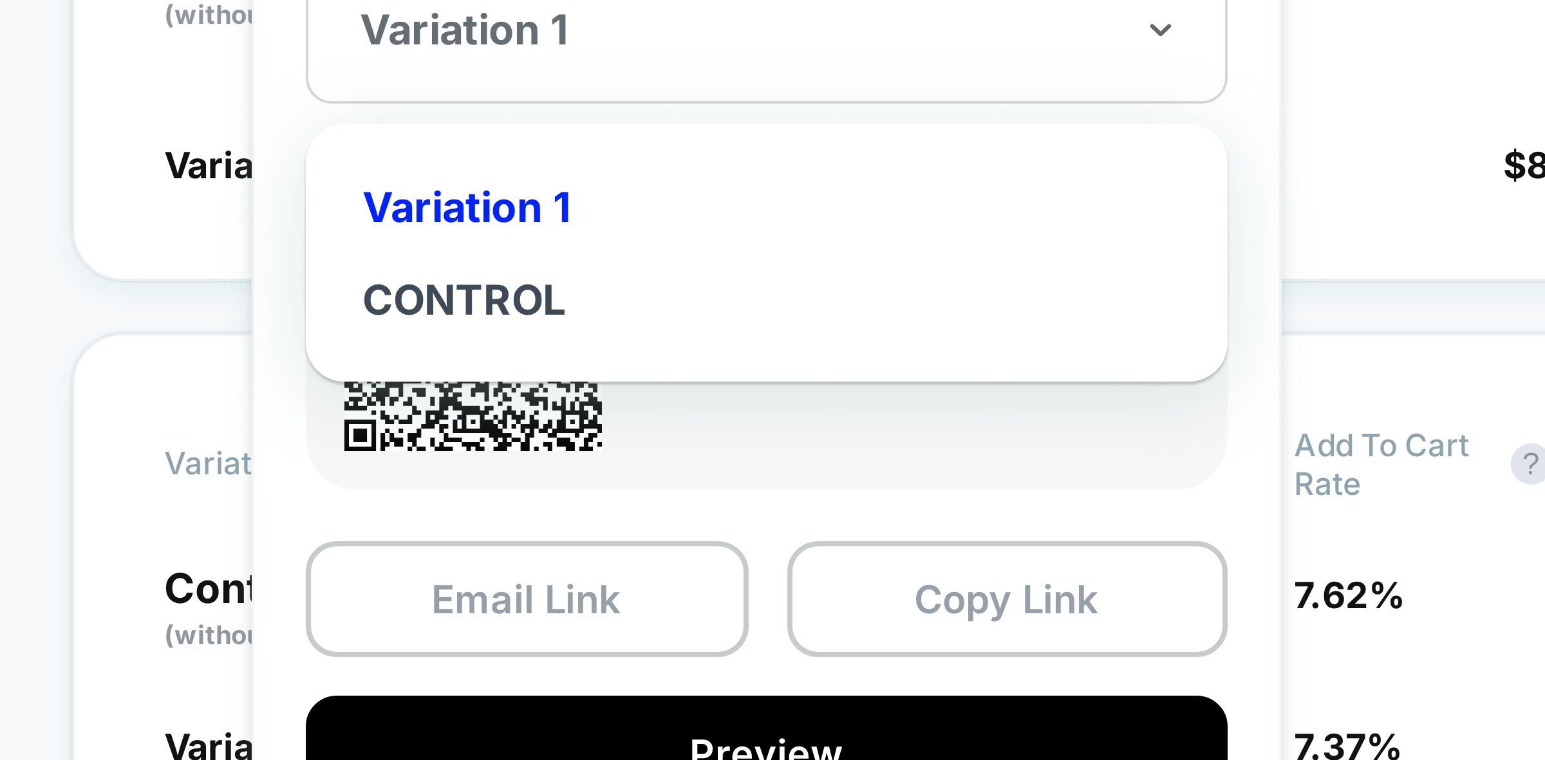
click at [499, 347] on div "CONTROL" at bounding box center [553, 350] width 218 height 23
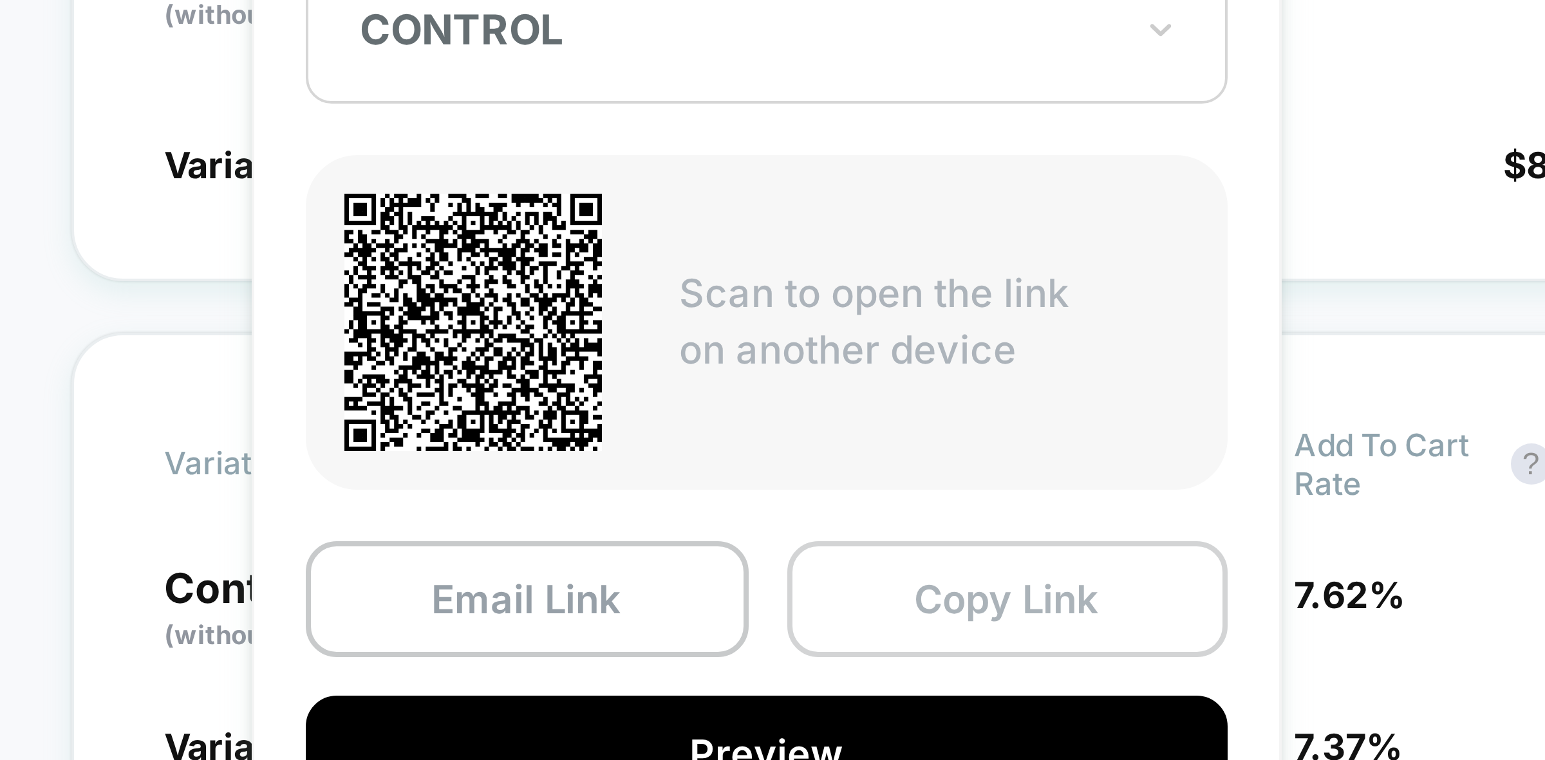
click at [603, 426] on button "Copy Link" at bounding box center [613, 425] width 111 height 29
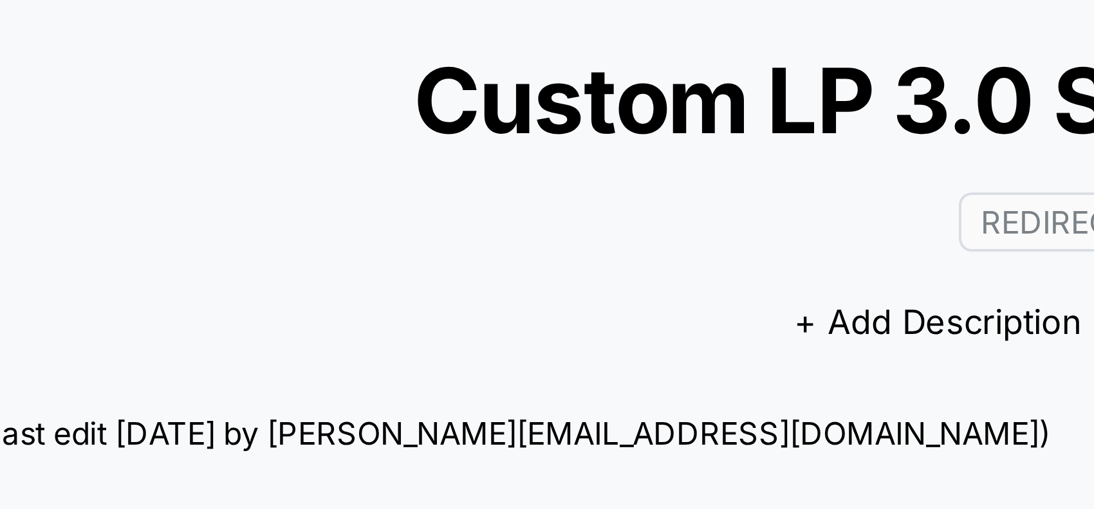
click at [373, 151] on div "Redirect Test Click to edit experience details + Add Description + Add Images" at bounding box center [547, 142] width 418 height 59
